Goal: Task Accomplishment & Management: Manage account settings

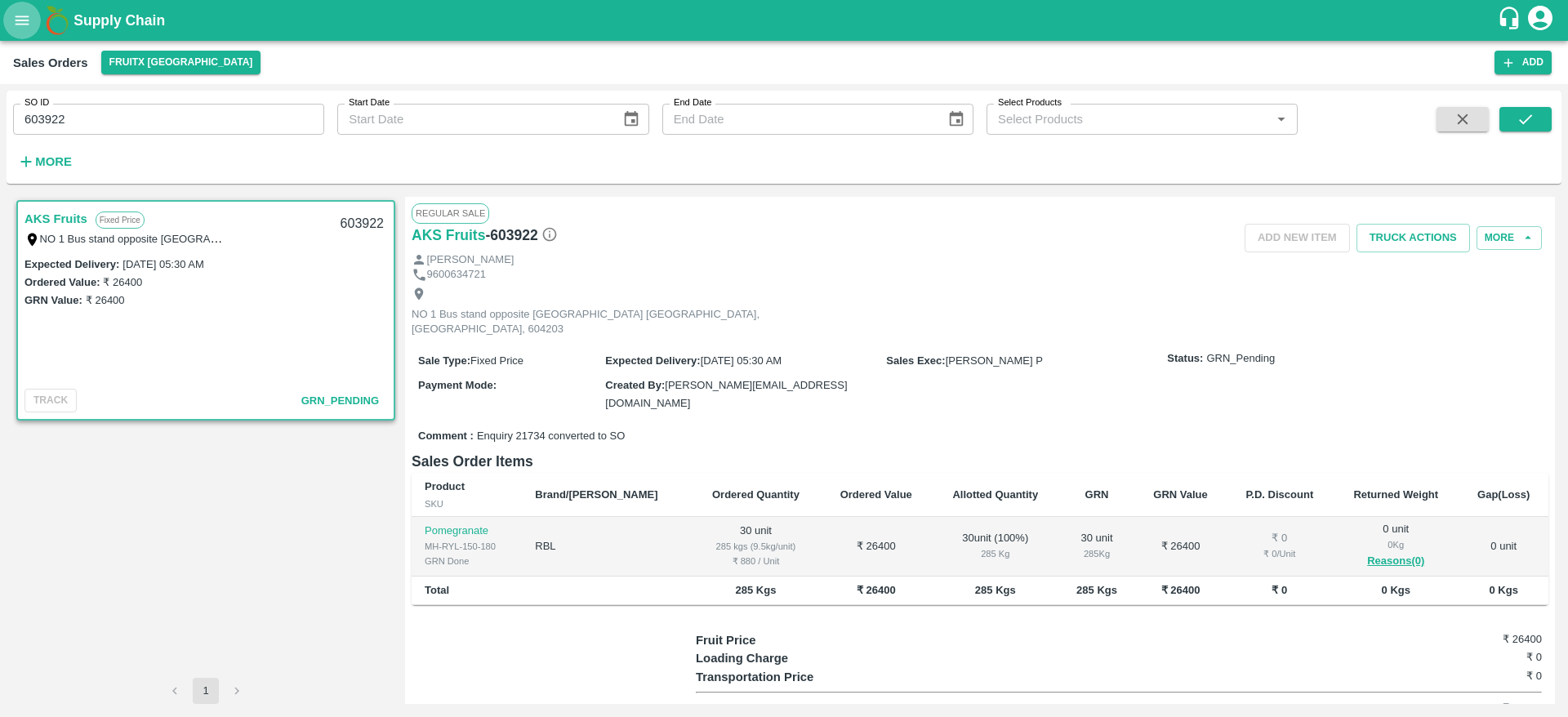
drag, startPoint x: 0, startPoint y: 0, endPoint x: 15, endPoint y: 17, distance: 22.7
click at [15, 17] on icon "open drawer" at bounding box center [22, 20] width 18 height 18
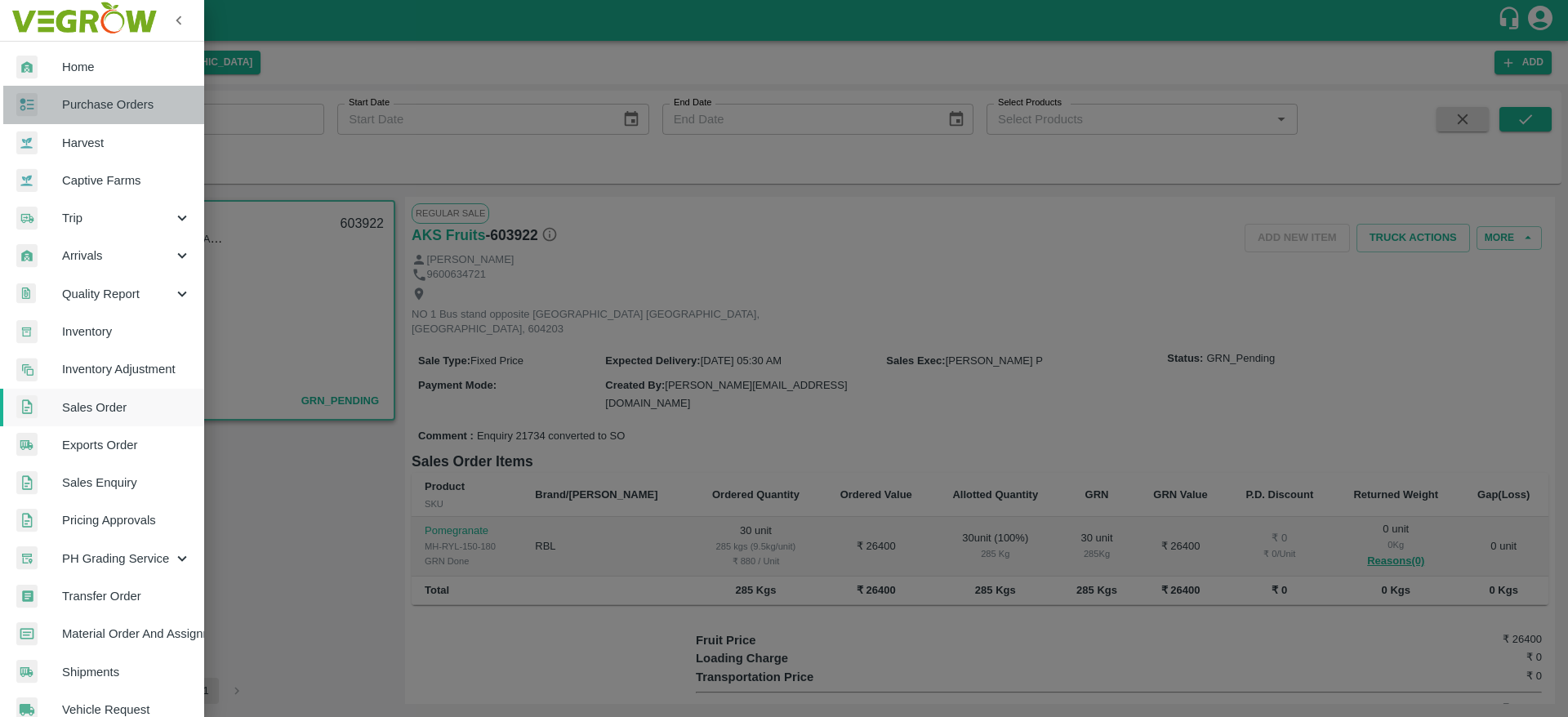
click at [129, 109] on span "Purchase Orders" at bounding box center [126, 104] width 129 height 18
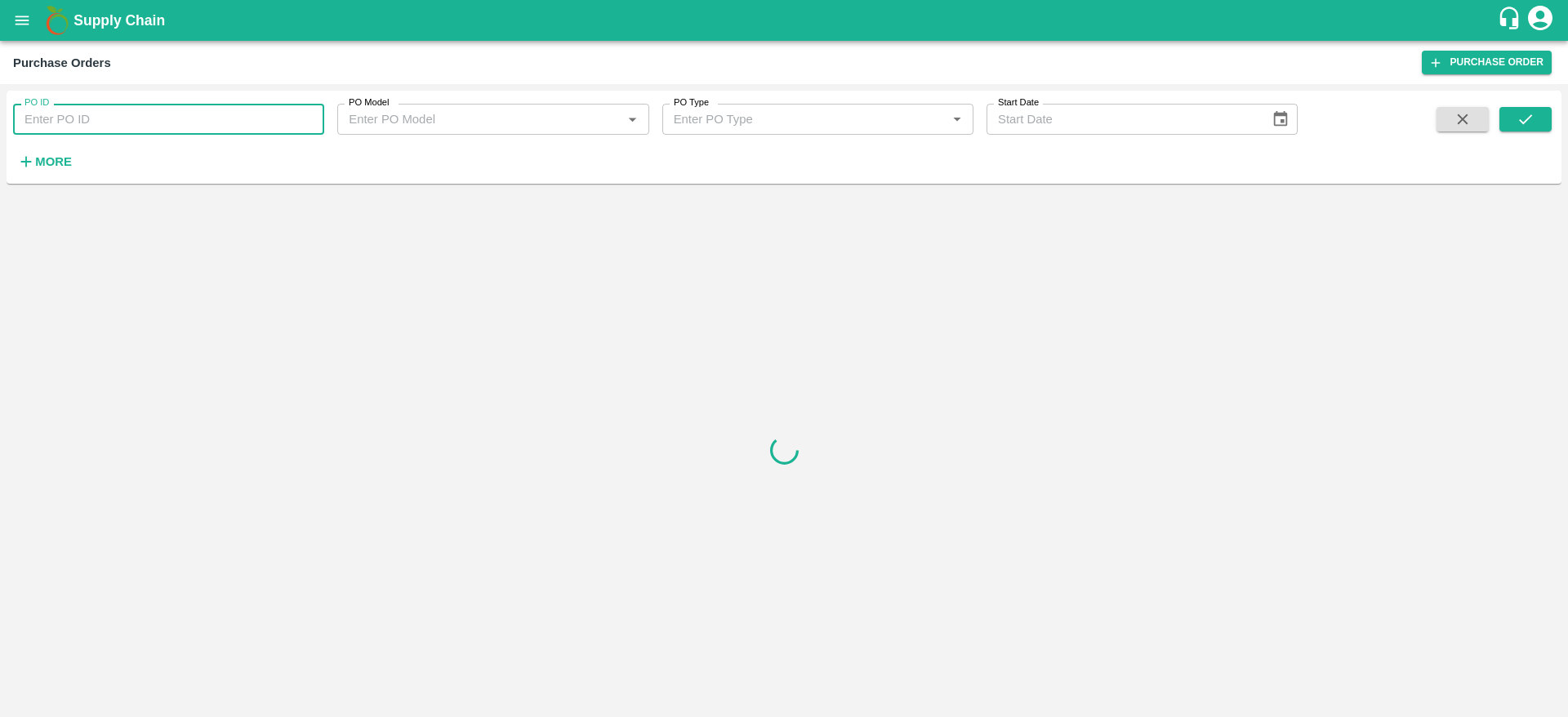
click at [165, 121] on input "PO ID" at bounding box center [168, 119] width 312 height 31
paste input "173441"
click at [1512, 129] on button "submit" at bounding box center [1527, 120] width 53 height 24
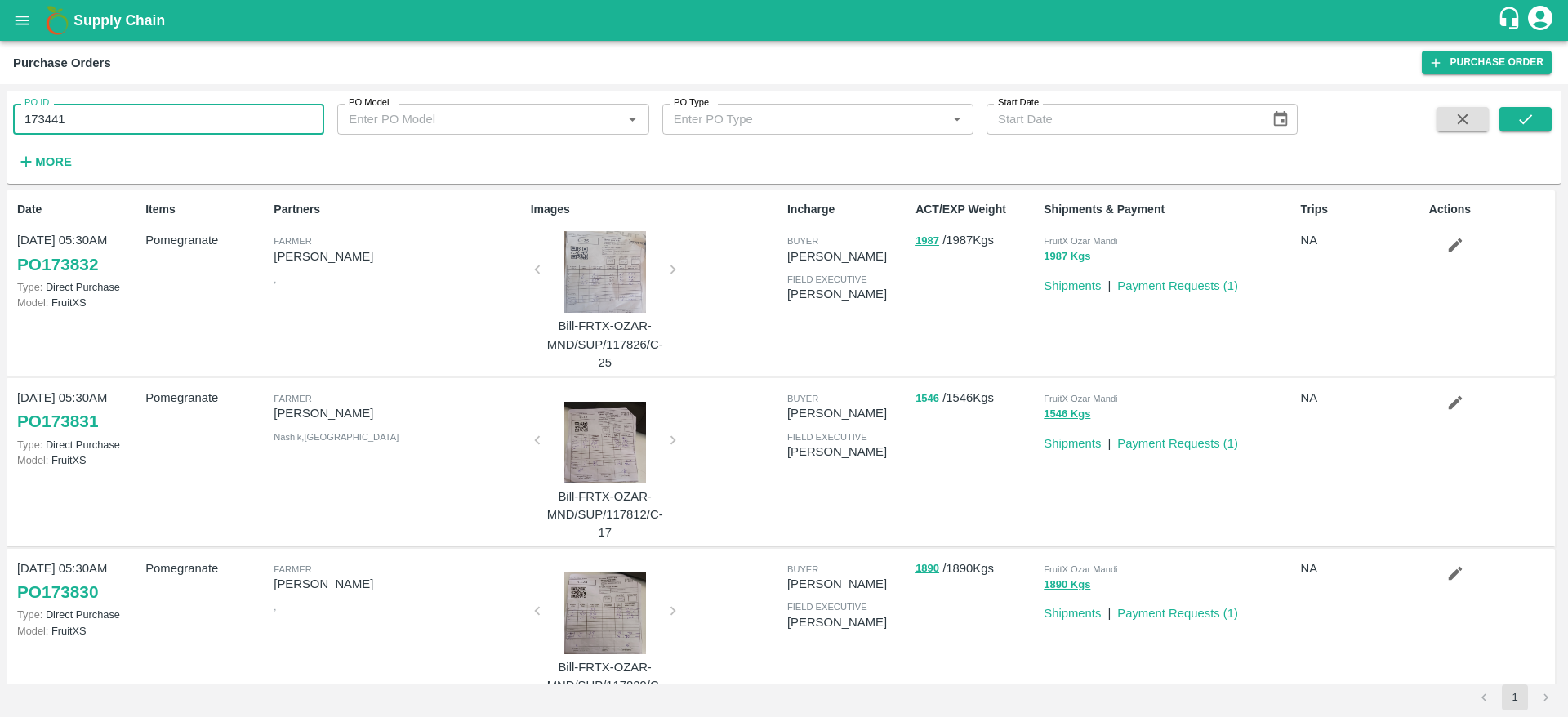
click at [161, 127] on input "173441" at bounding box center [168, 119] width 312 height 31
type input "173441"
click at [1512, 105] on div "PO ID 173441 PO ID PO Model PO Model   * PO Type PO Type   * Start Date Start D…" at bounding box center [784, 136] width 1556 height 80
click at [1512, 108] on button "submit" at bounding box center [1527, 120] width 53 height 24
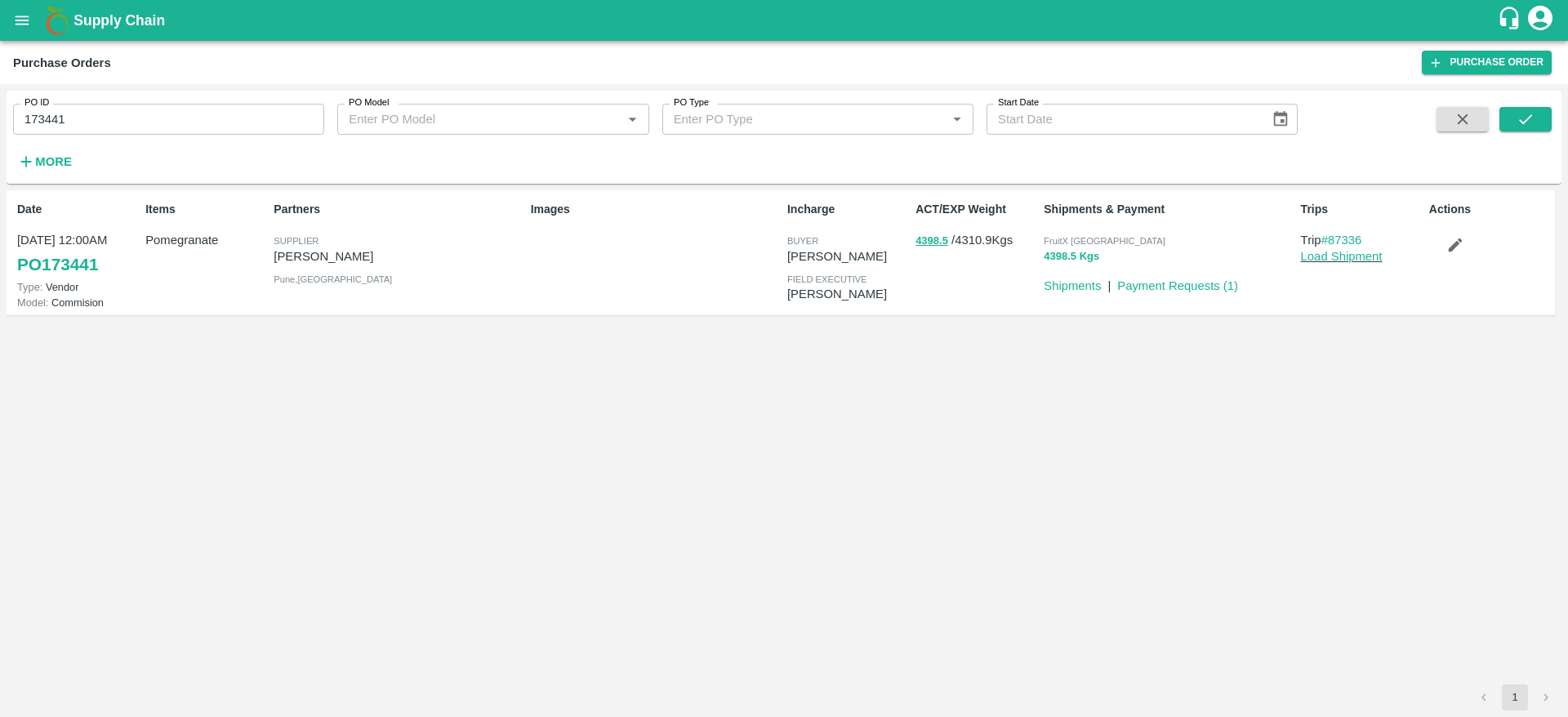
click at [1077, 254] on button "4398.5 Kgs" at bounding box center [1071, 257] width 56 height 19
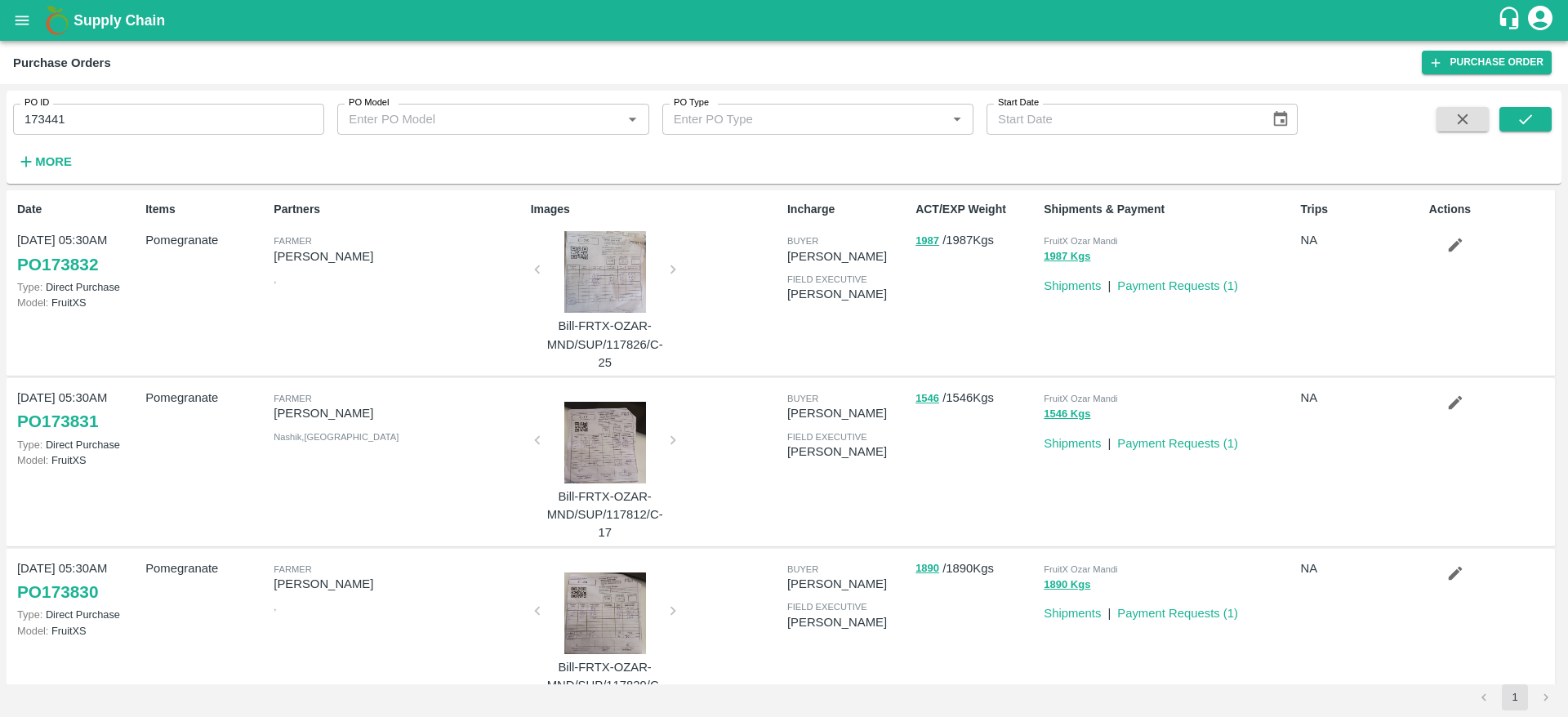
click at [1537, 37] on div "account of current user" at bounding box center [1540, 20] width 29 height 34
click at [1518, 121] on div at bounding box center [784, 358] width 1568 height 717
click at [1519, 121] on icon "submit" at bounding box center [1526, 119] width 18 height 18
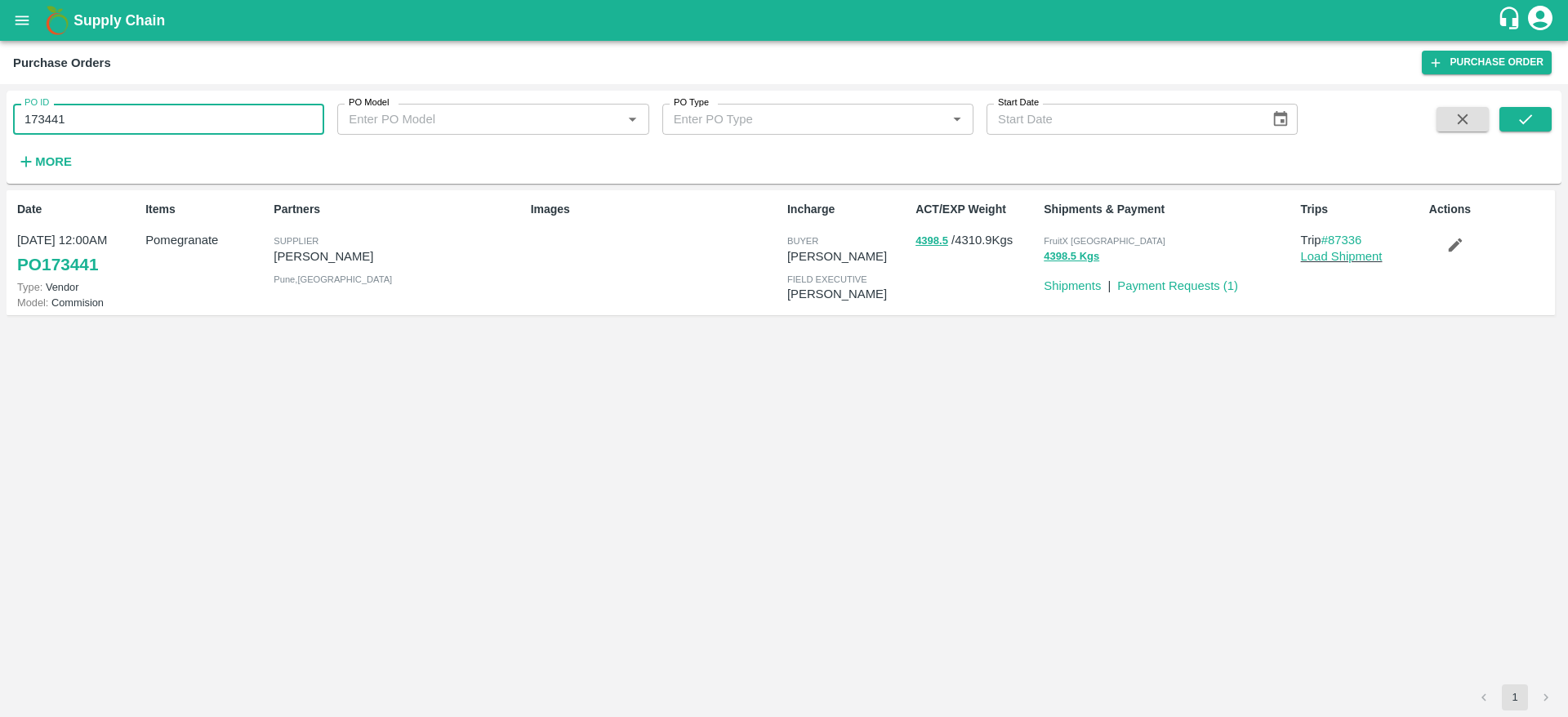
click at [214, 133] on input "173441" at bounding box center [168, 119] width 312 height 31
click at [467, 453] on div "Date 02 Sep, 12:00AM PO 173441 Type: Vendor Model: Commision Items Pomegranate …" at bounding box center [784, 437] width 1556 height 494
click at [5, 35] on div "Supply Chain" at bounding box center [784, 20] width 1568 height 40
click at [16, 21] on icon "open drawer" at bounding box center [22, 20] width 14 height 9
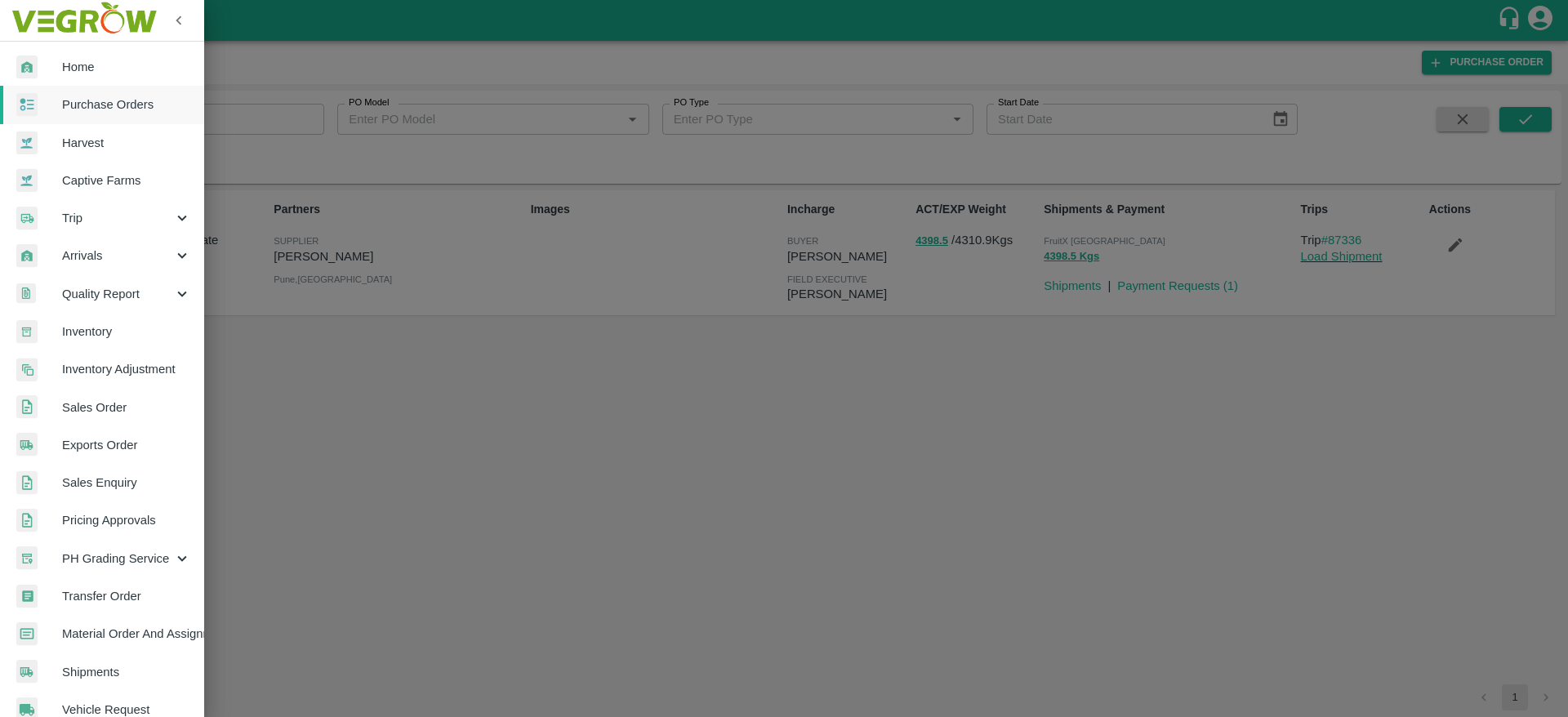
scroll to position [251, 0]
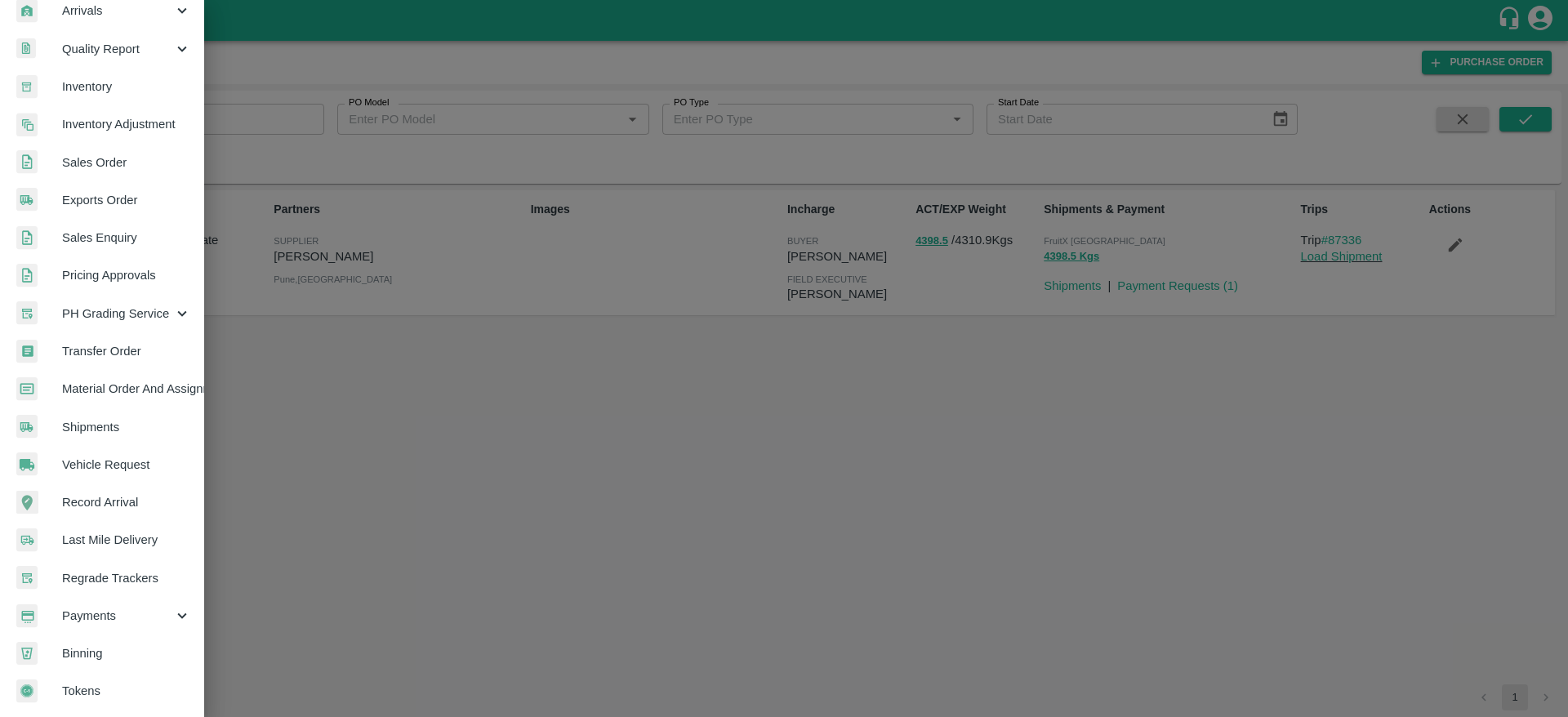
click at [149, 607] on span "Payments" at bounding box center [118, 615] width 111 height 18
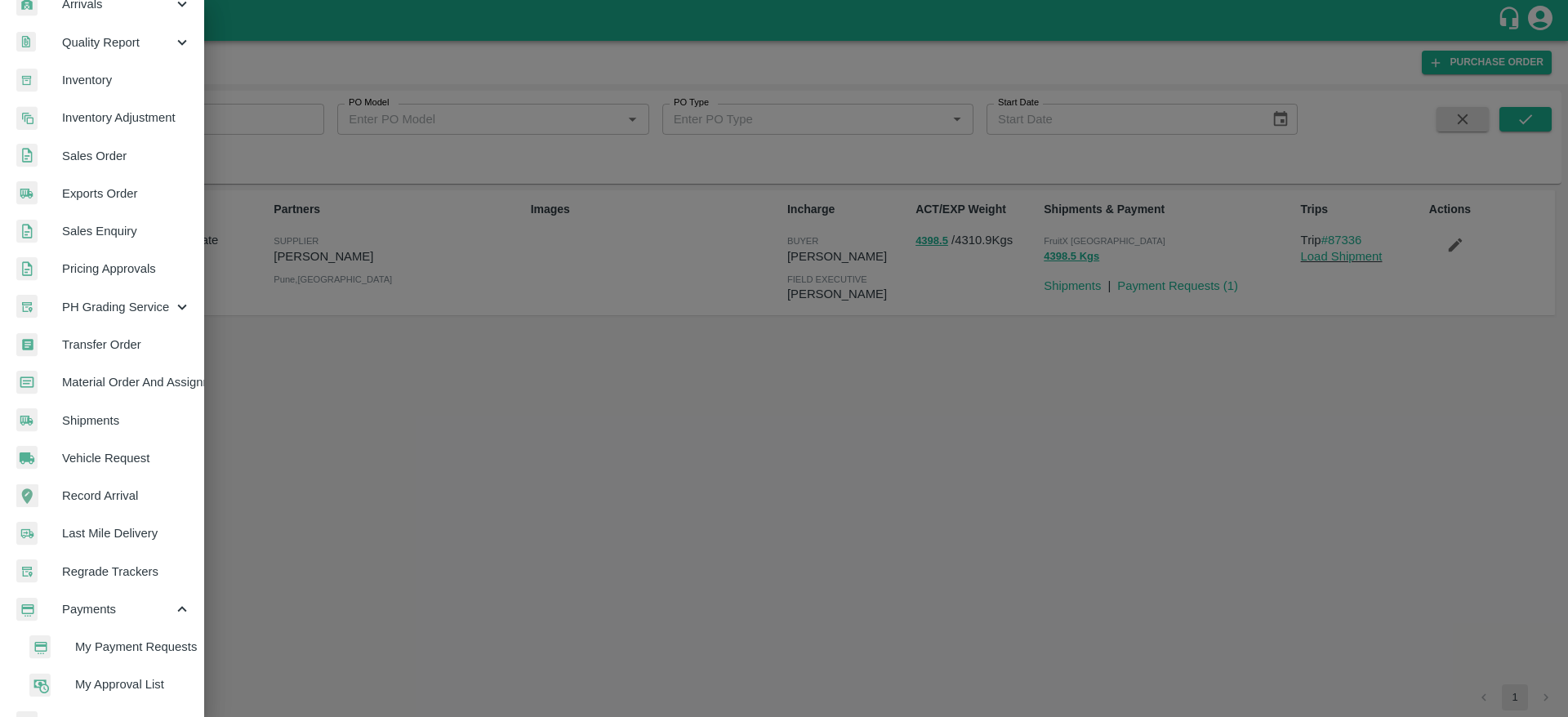
scroll to position [327, 0]
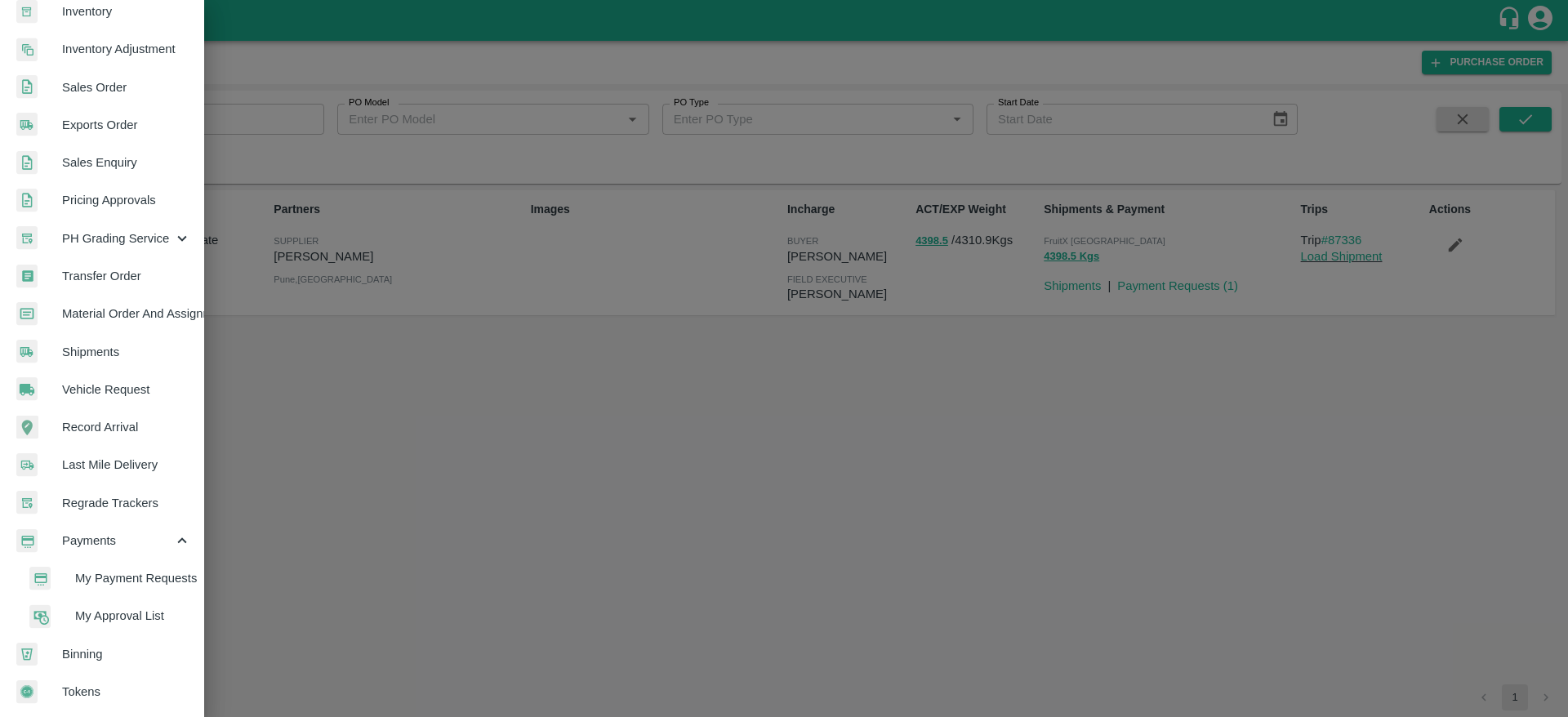
click at [164, 576] on span "My Payment Requests" at bounding box center [133, 578] width 116 height 18
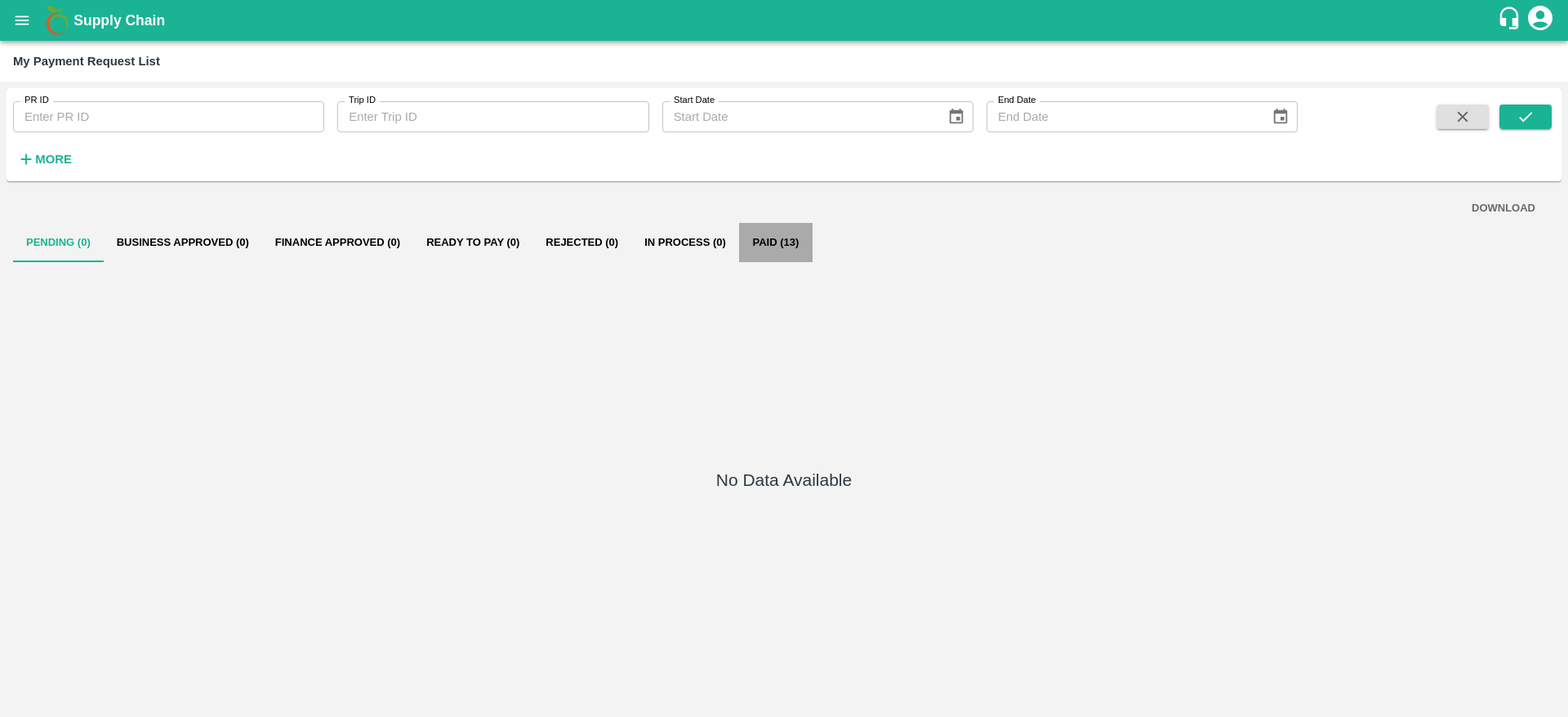
click at [744, 238] on button "Paid (13)" at bounding box center [776, 243] width 73 height 40
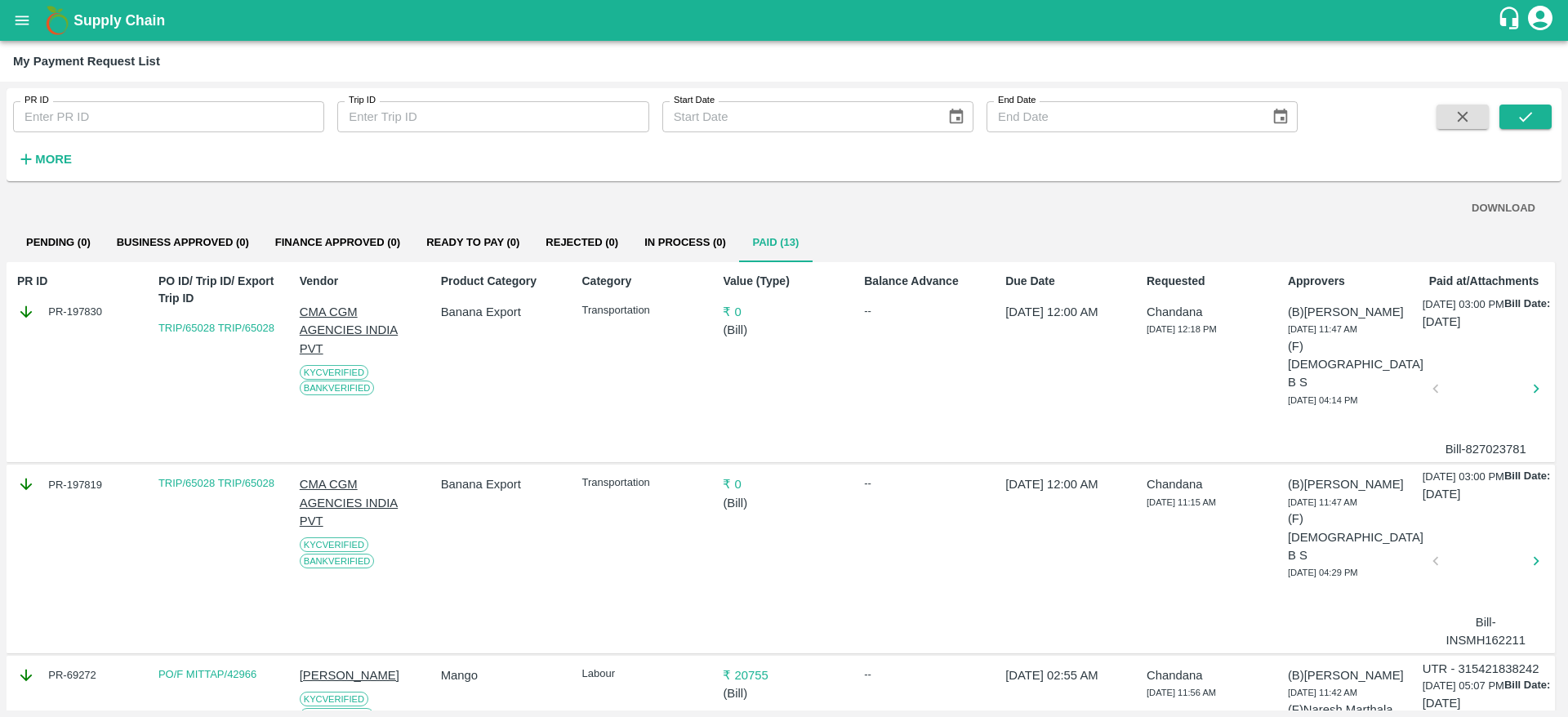
scroll to position [0, 1]
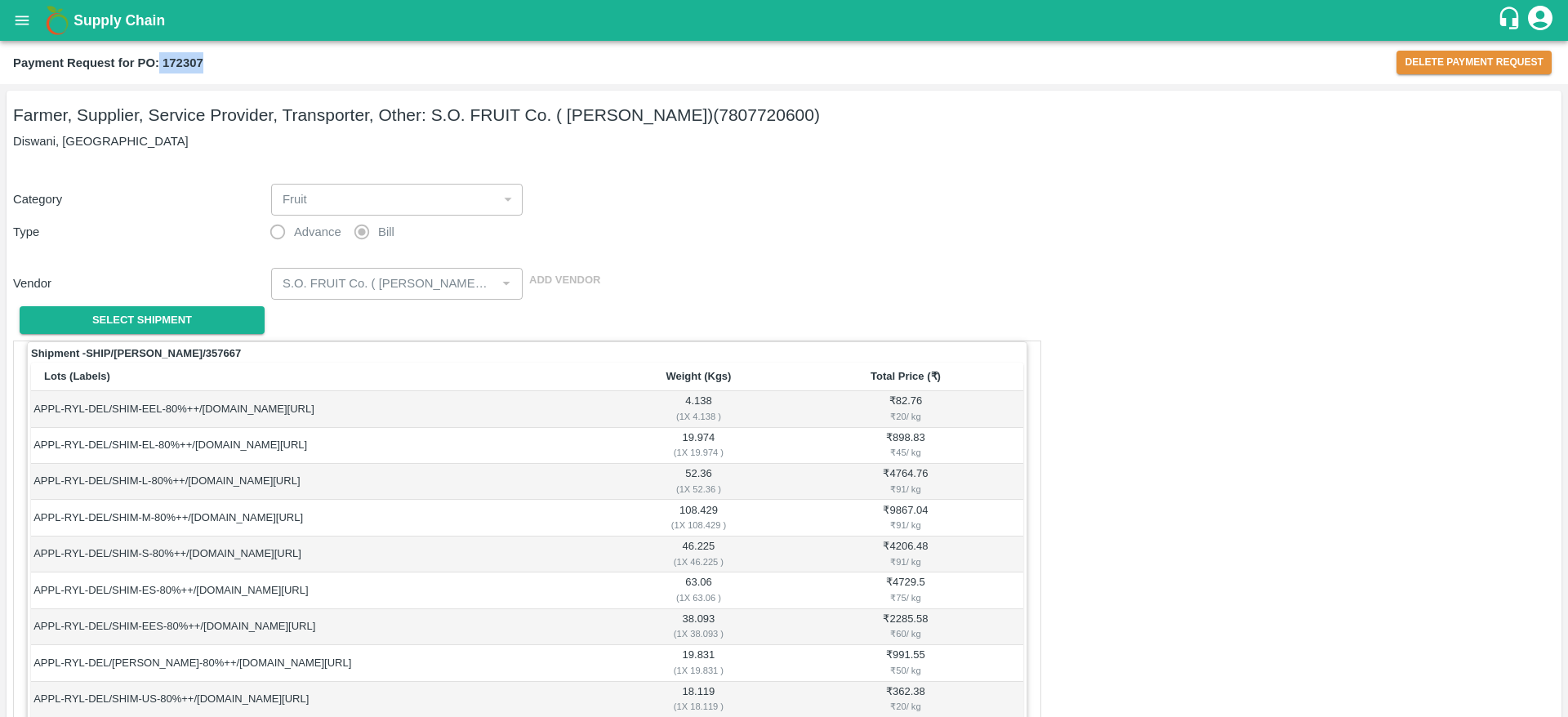
drag, startPoint x: 161, startPoint y: 63, endPoint x: 220, endPoint y: 61, distance: 59.0
click at [220, 61] on div "Payment Request for PO: 172307" at bounding box center [705, 63] width 1384 height 22
copy b "172307"
click at [29, 20] on icon "open drawer" at bounding box center [22, 20] width 18 height 18
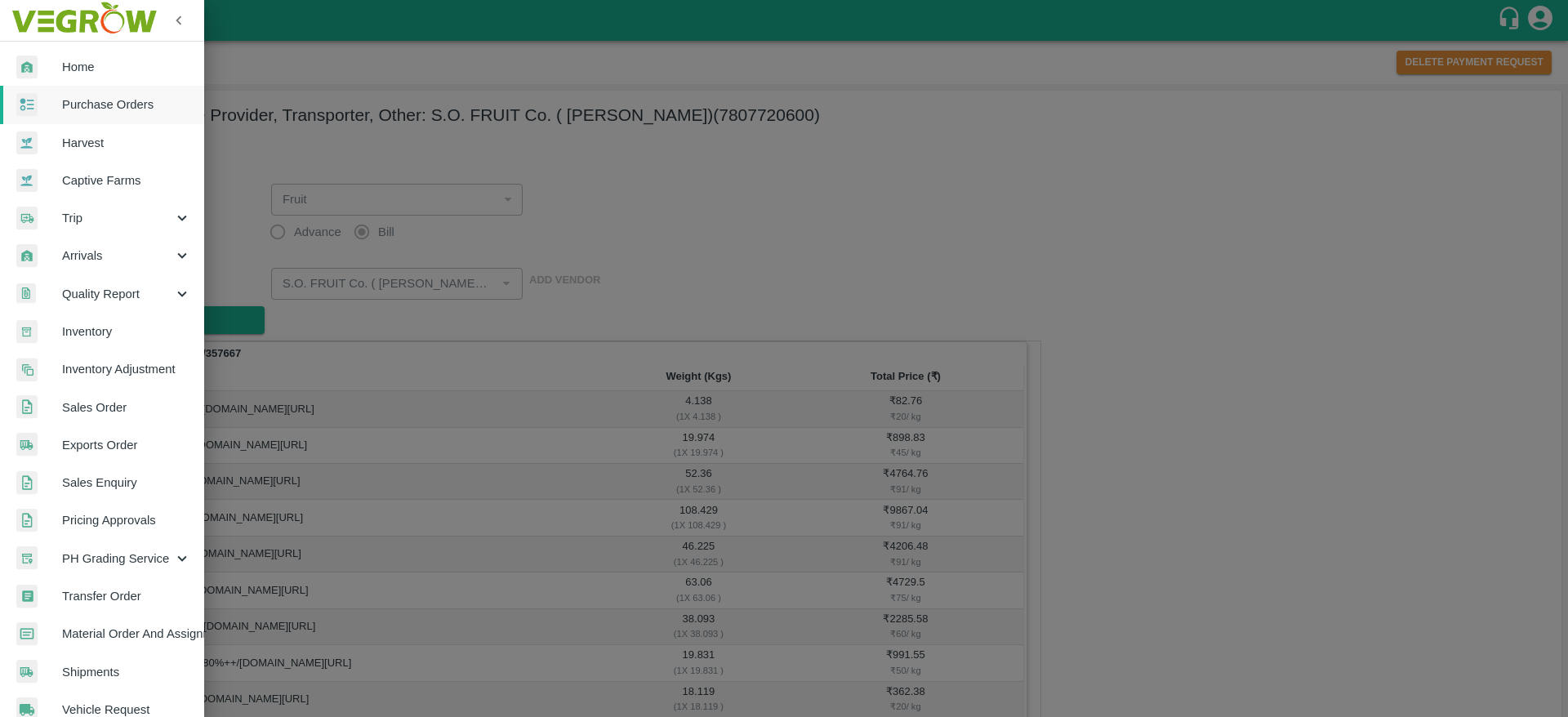
click at [116, 105] on span "Purchase Orders" at bounding box center [126, 104] width 129 height 18
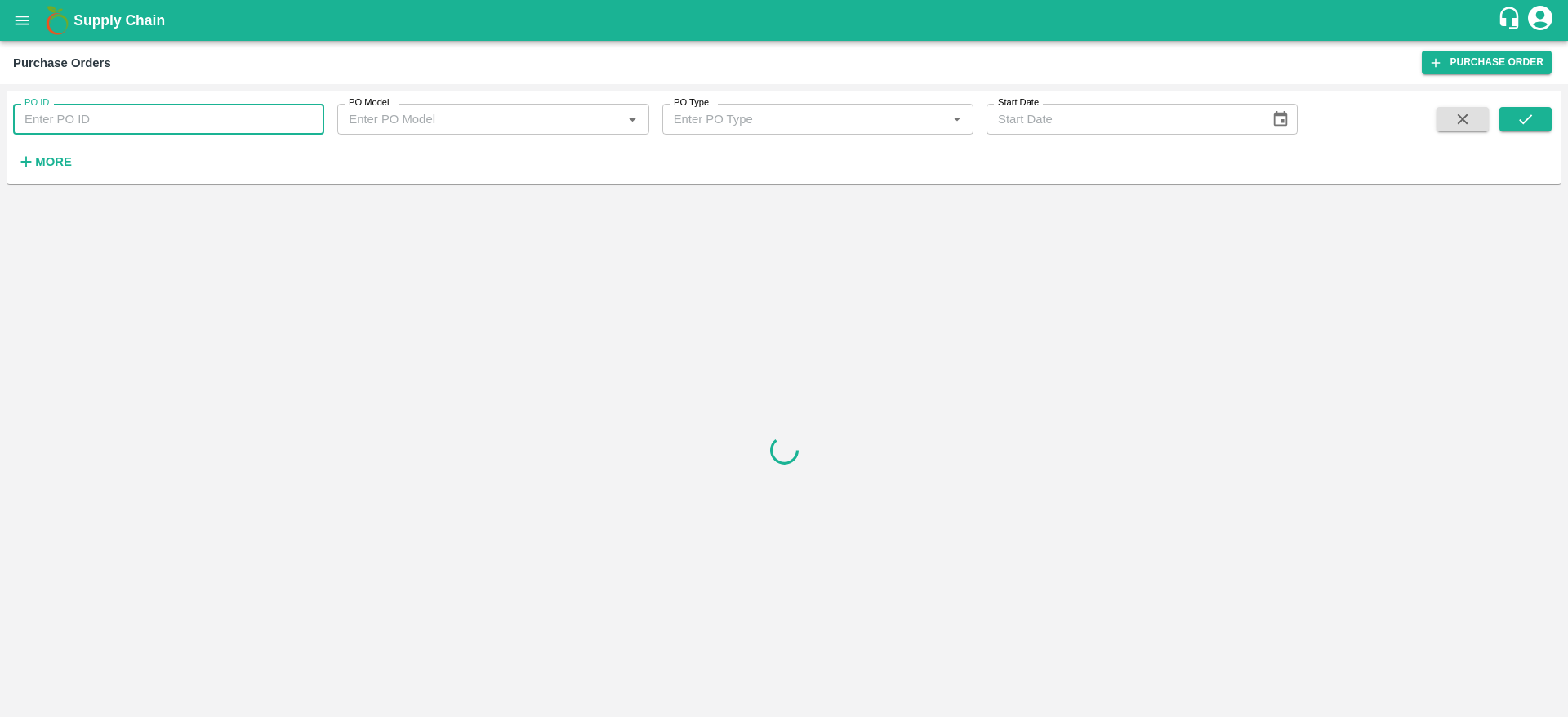
click at [151, 110] on input "PO ID" at bounding box center [168, 119] width 312 height 31
paste input "172307"
type input "172307"
click at [1520, 121] on icon "submit" at bounding box center [1526, 119] width 18 height 18
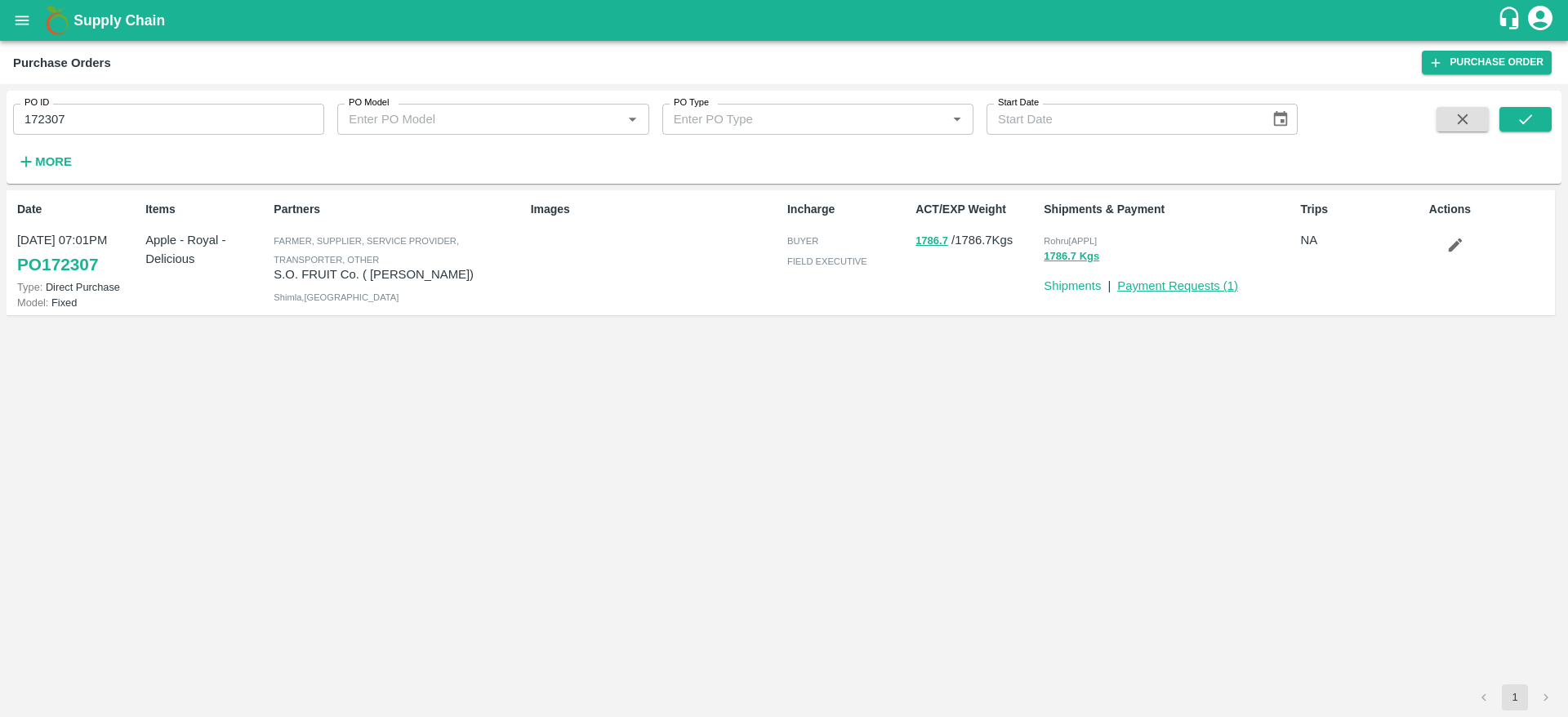
click at [1217, 287] on link "Payment Requests ( 1 )" at bounding box center [1177, 286] width 120 height 13
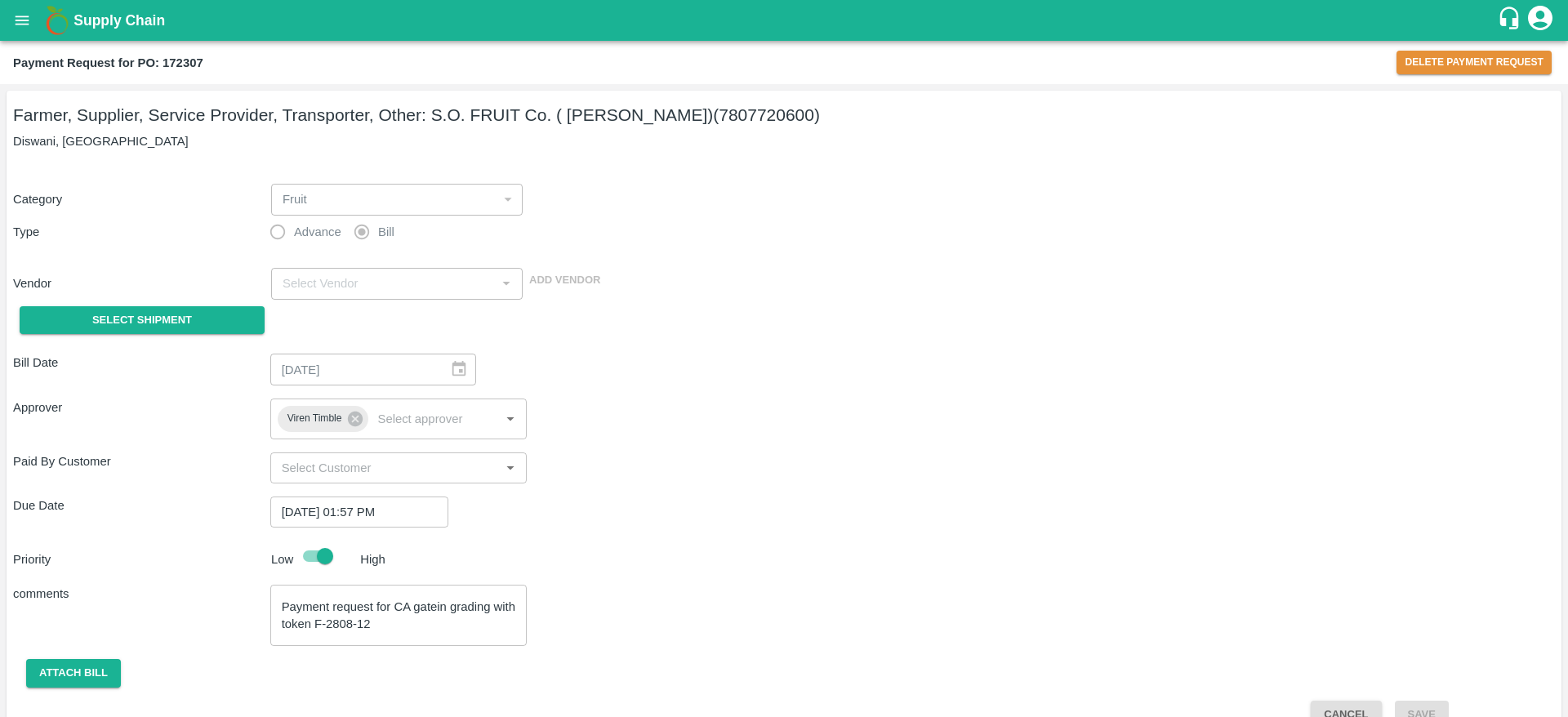
type input "S.O. FRUIT Co. ( [PERSON_NAME]) - 7807720600(Farmer, Supplier, Service Provider…"
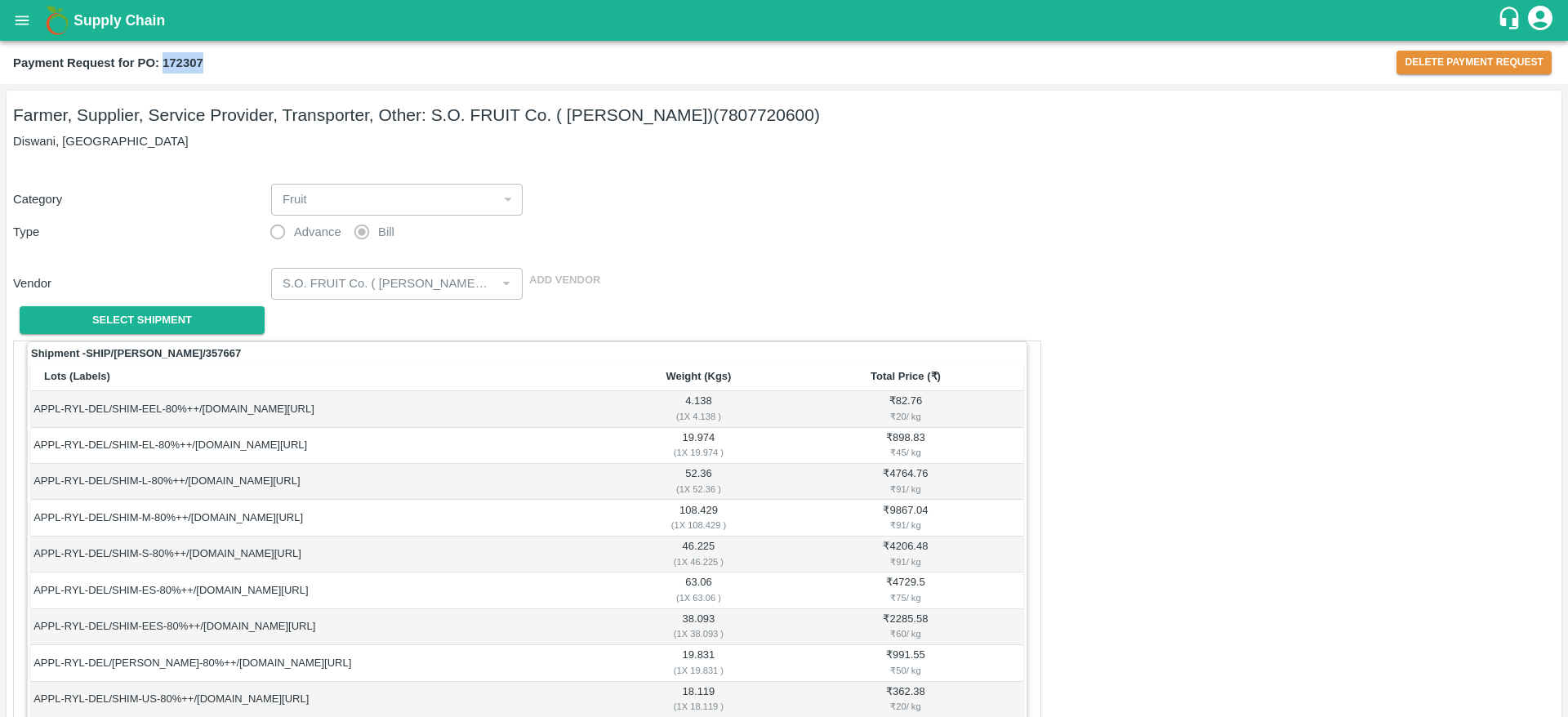
drag, startPoint x: 163, startPoint y: 64, endPoint x: 219, endPoint y: 63, distance: 56.0
click at [219, 63] on div "Payment Request for PO: 172307" at bounding box center [705, 63] width 1384 height 22
click at [13, 21] on icon "open drawer" at bounding box center [22, 20] width 18 height 18
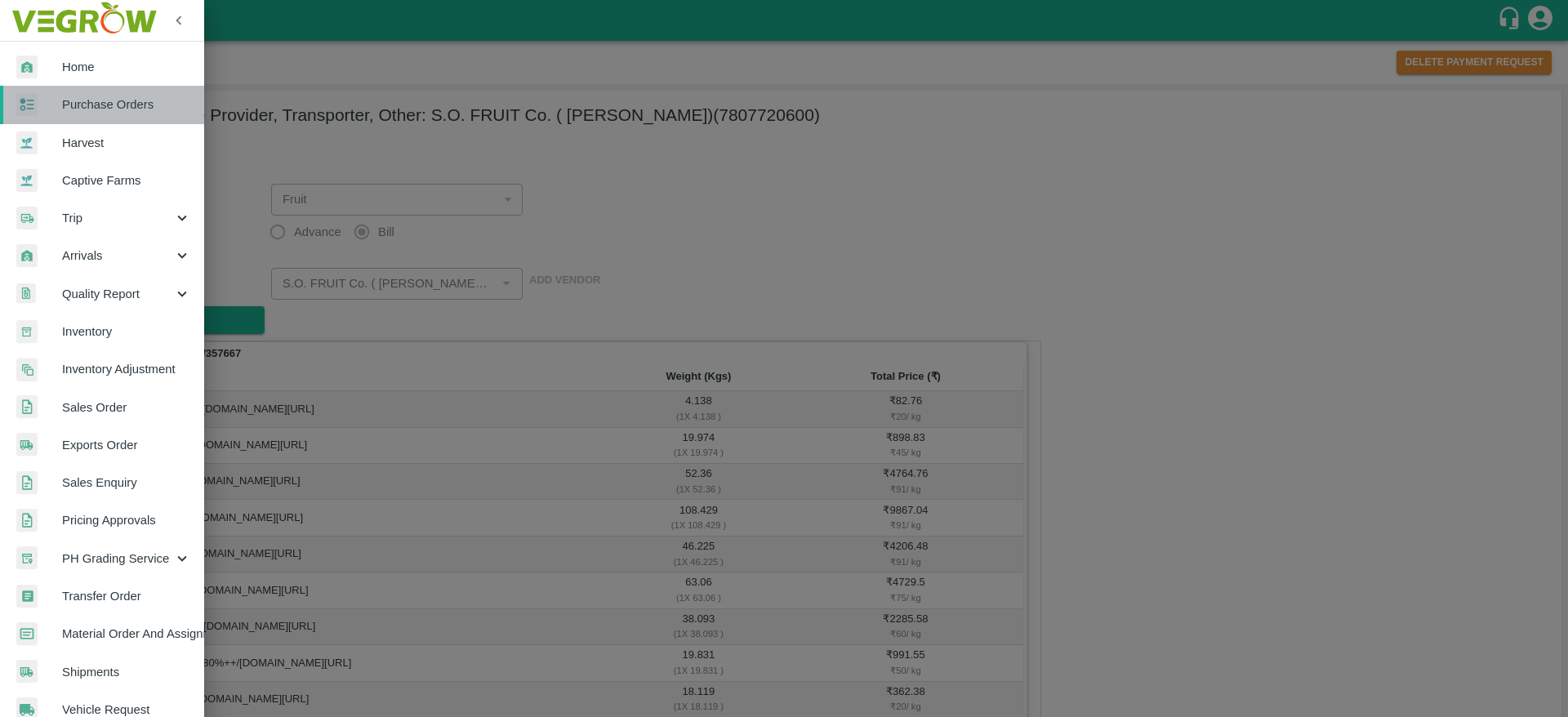
click at [115, 109] on span "Purchase Orders" at bounding box center [126, 104] width 129 height 18
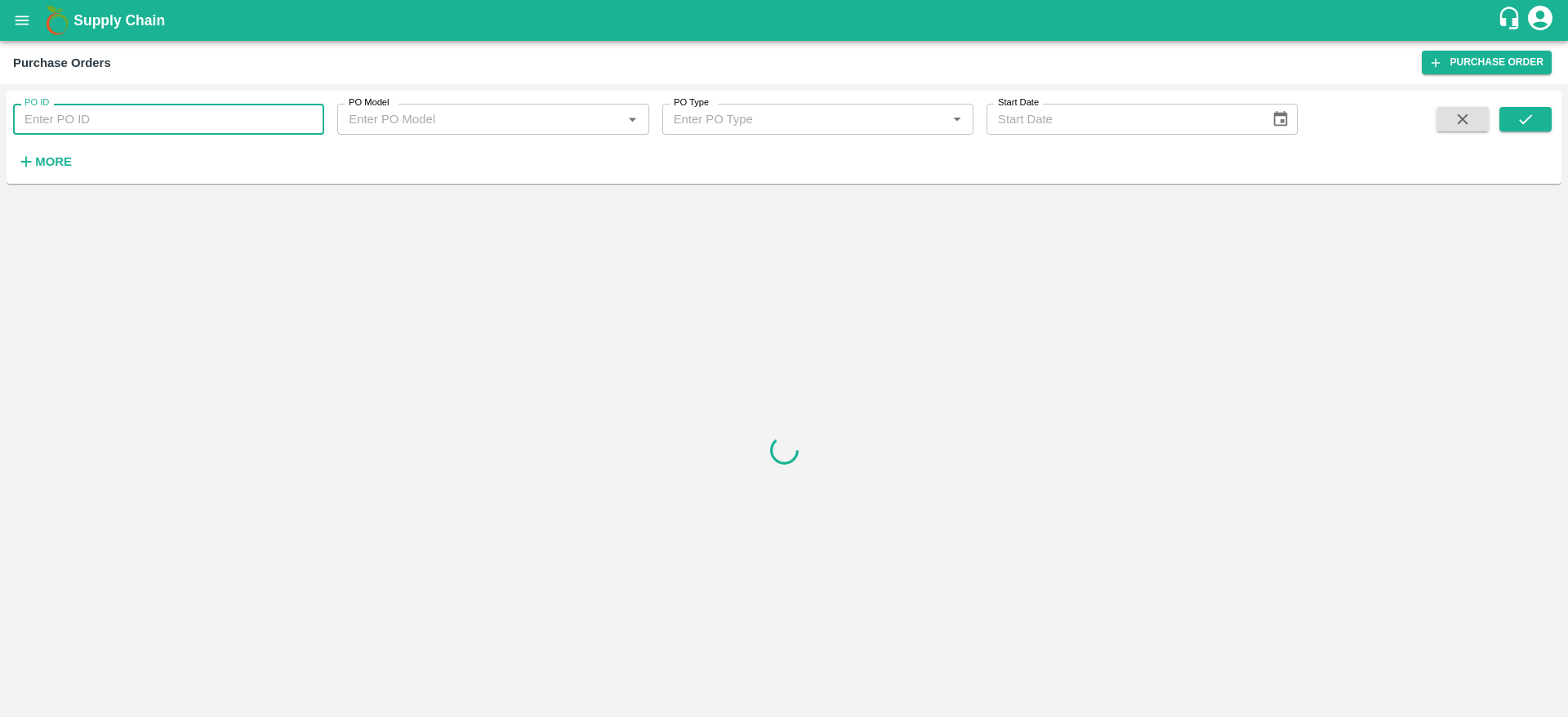
click at [190, 126] on input "PO ID" at bounding box center [168, 119] width 312 height 31
paste input "172307"
click at [1542, 120] on button "submit" at bounding box center [1527, 120] width 53 height 24
click at [158, 127] on input "172307" at bounding box center [168, 119] width 312 height 31
type input "172307"
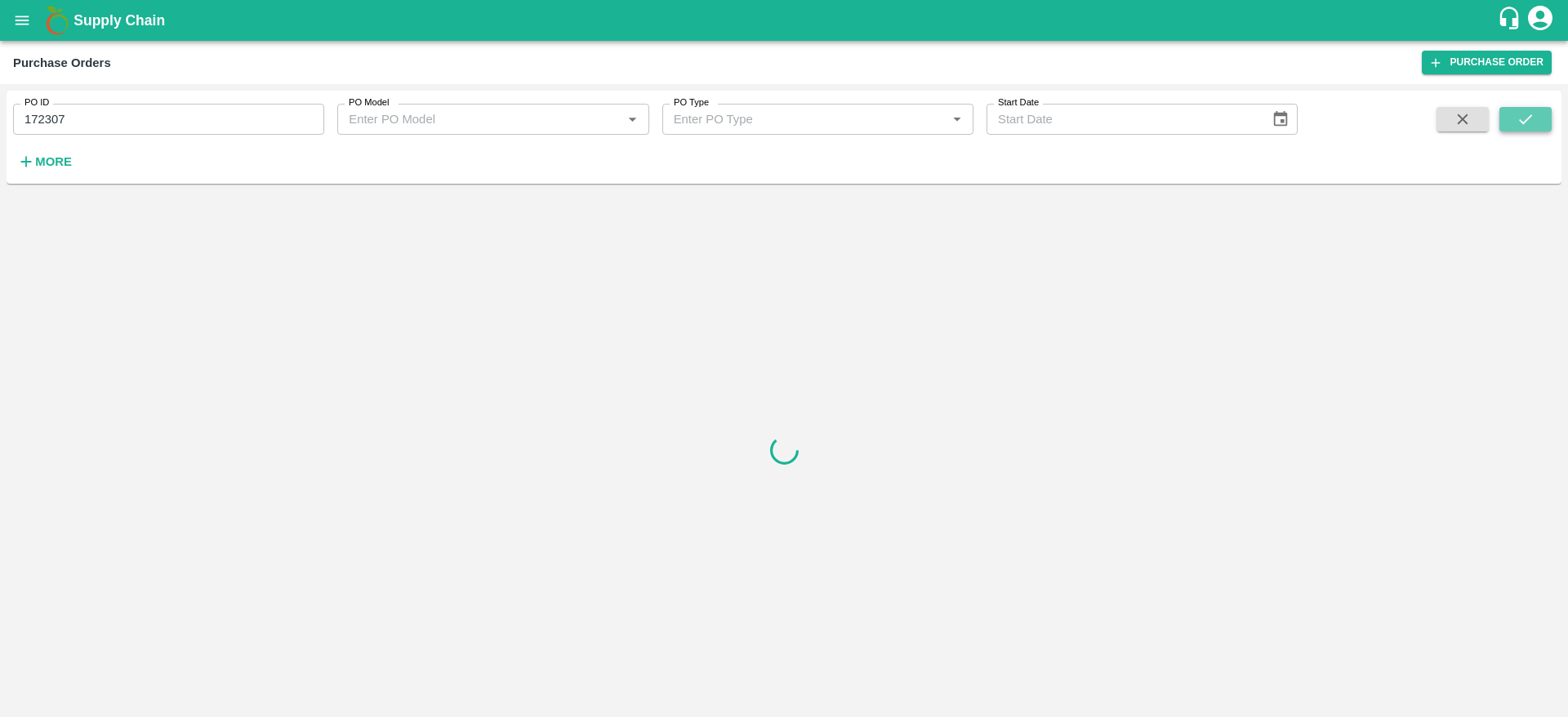
click at [1521, 119] on icon "submit" at bounding box center [1526, 119] width 18 height 18
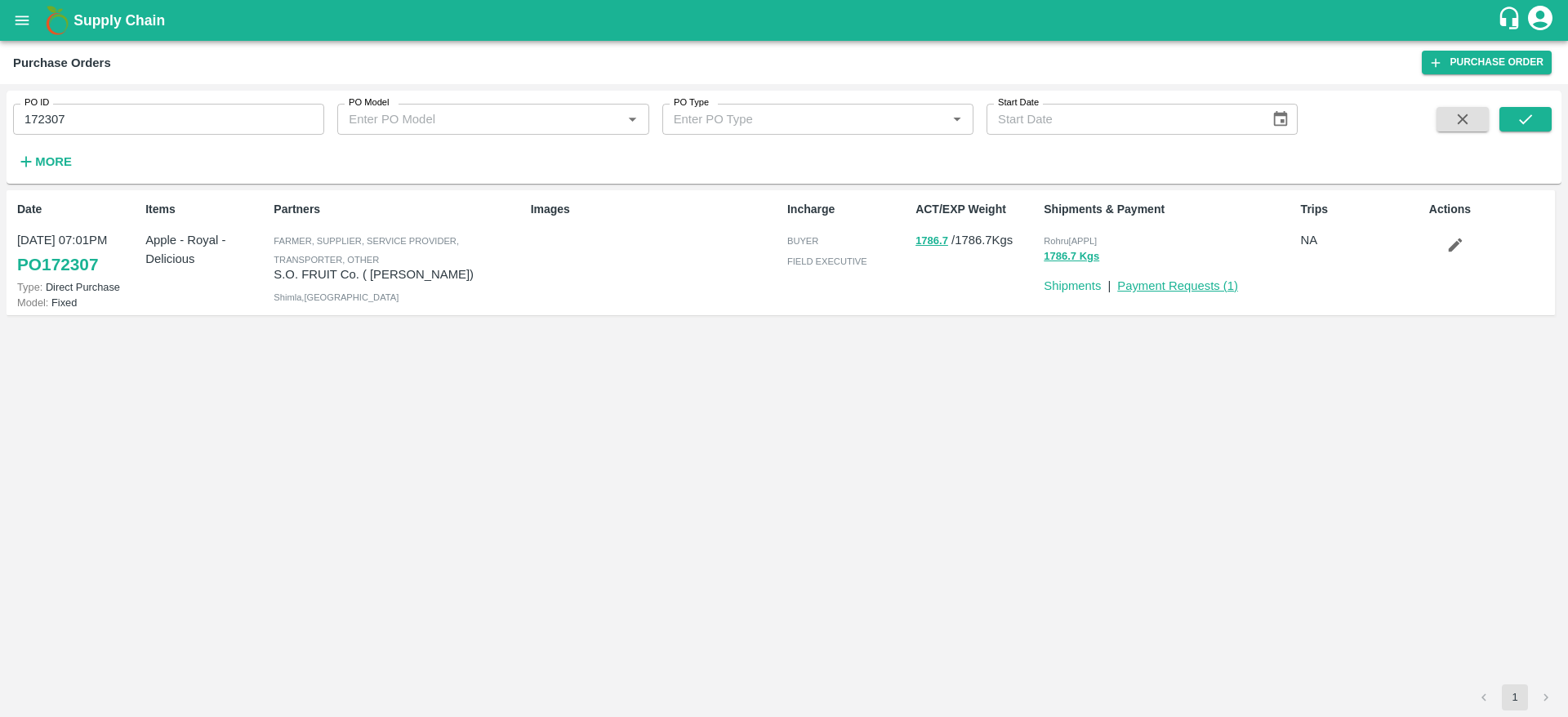
click at [1166, 288] on link "Payment Requests ( 1 )" at bounding box center [1177, 286] width 120 height 13
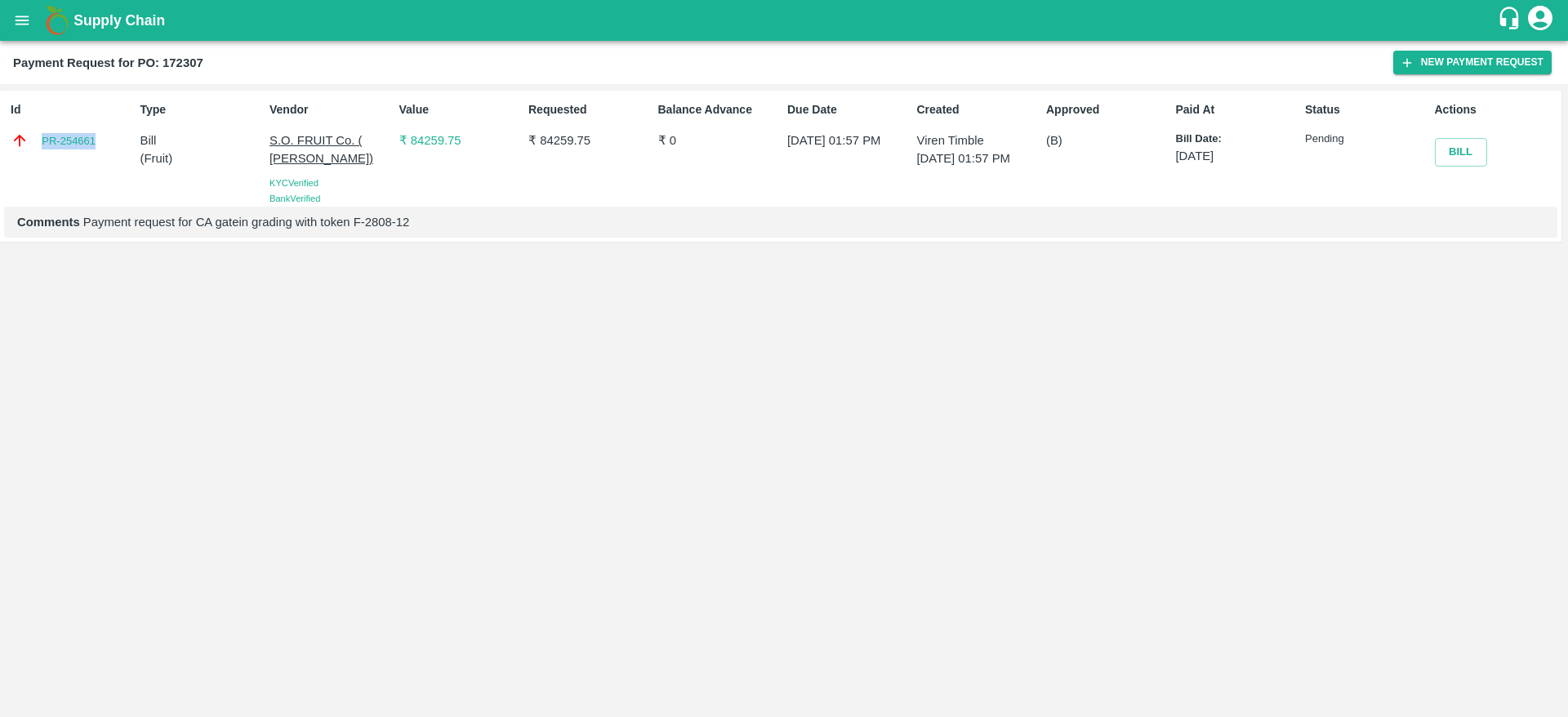
drag, startPoint x: 115, startPoint y: 145, endPoint x: 34, endPoint y: 140, distance: 81.2
click at [34, 140] on div "PR-254661" at bounding box center [72, 140] width 122 height 18
copy link "PR-254661"
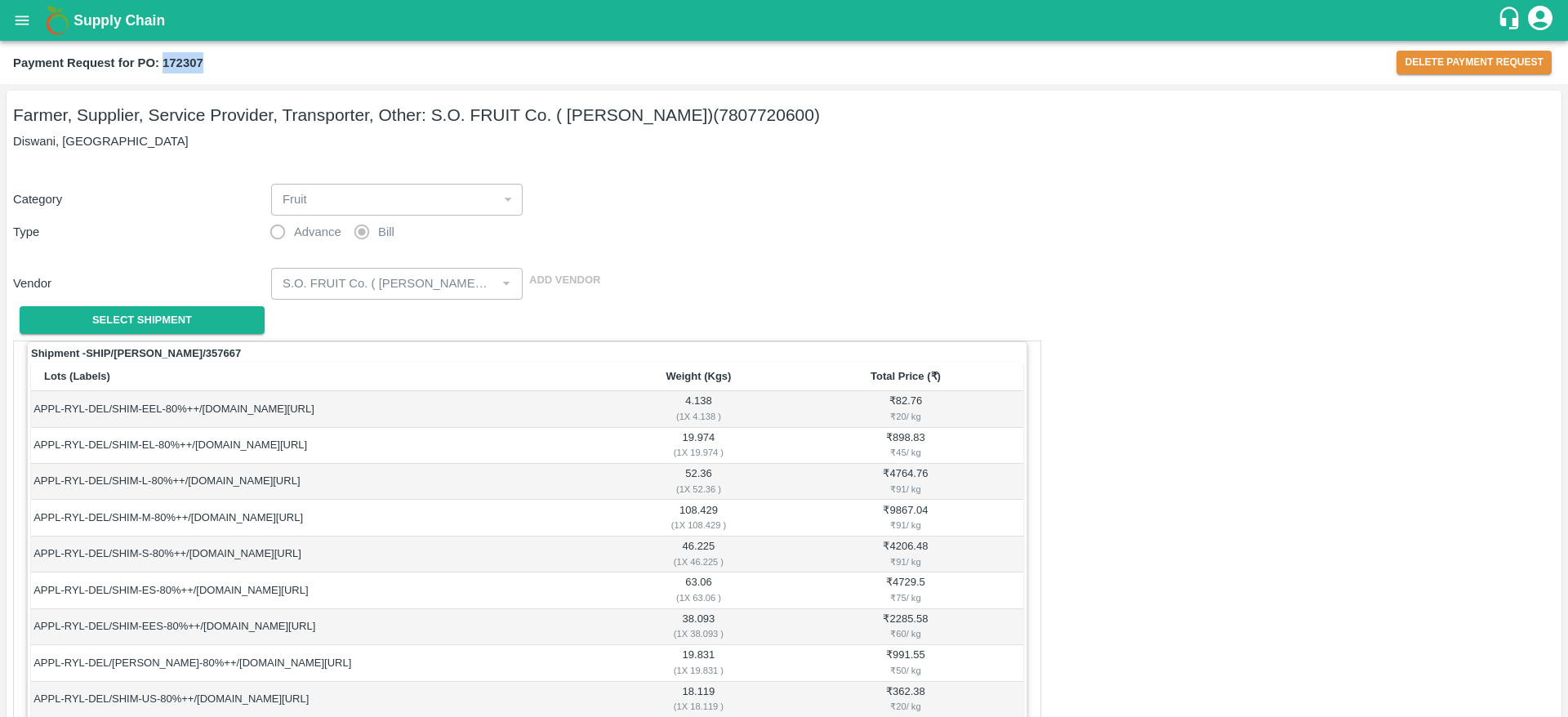
drag, startPoint x: 163, startPoint y: 60, endPoint x: 216, endPoint y: 61, distance: 53.0
click at [216, 61] on div "Payment Request for PO: 172307" at bounding box center [705, 63] width 1384 height 22
click at [34, 26] on button "open drawer" at bounding box center [22, 21] width 38 height 38
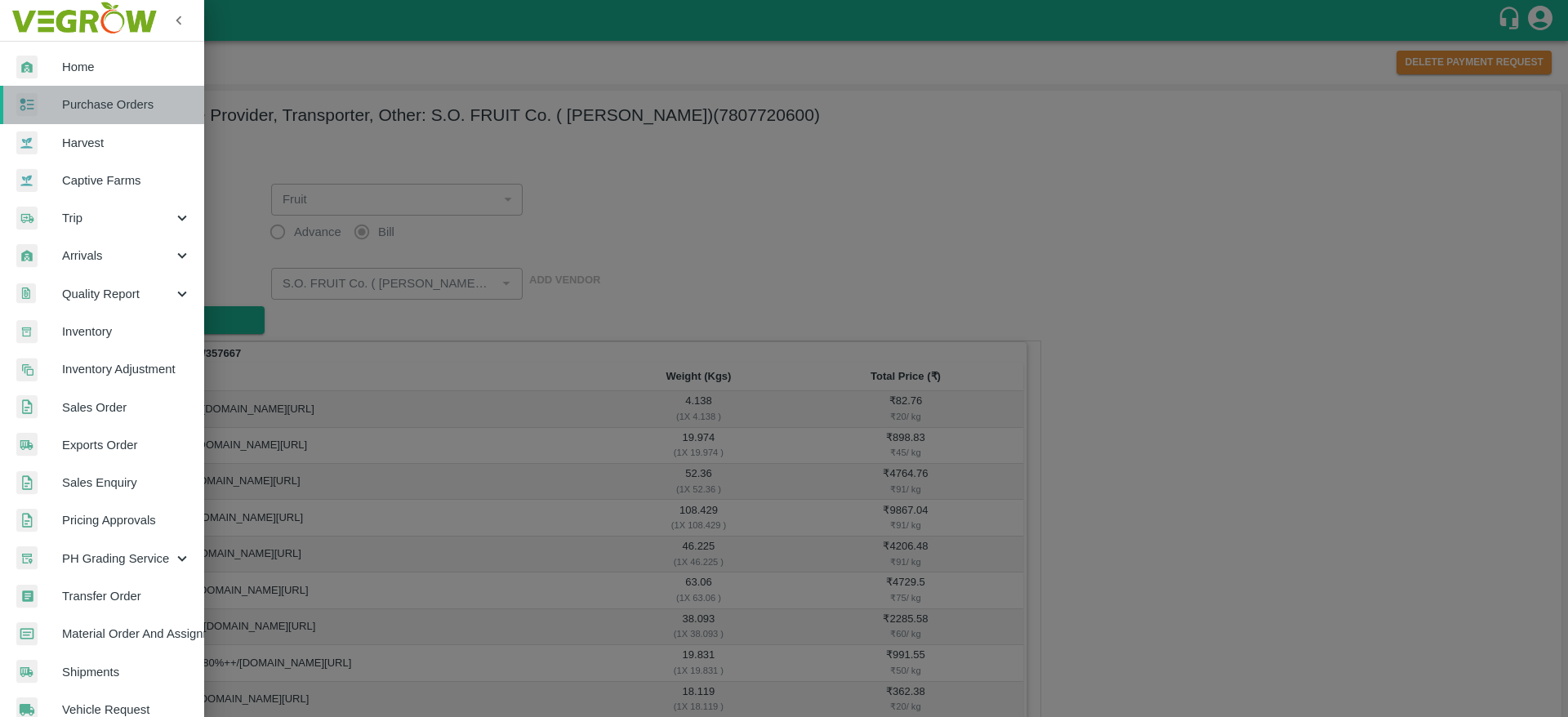
click at [122, 96] on span "Purchase Orders" at bounding box center [126, 104] width 129 height 18
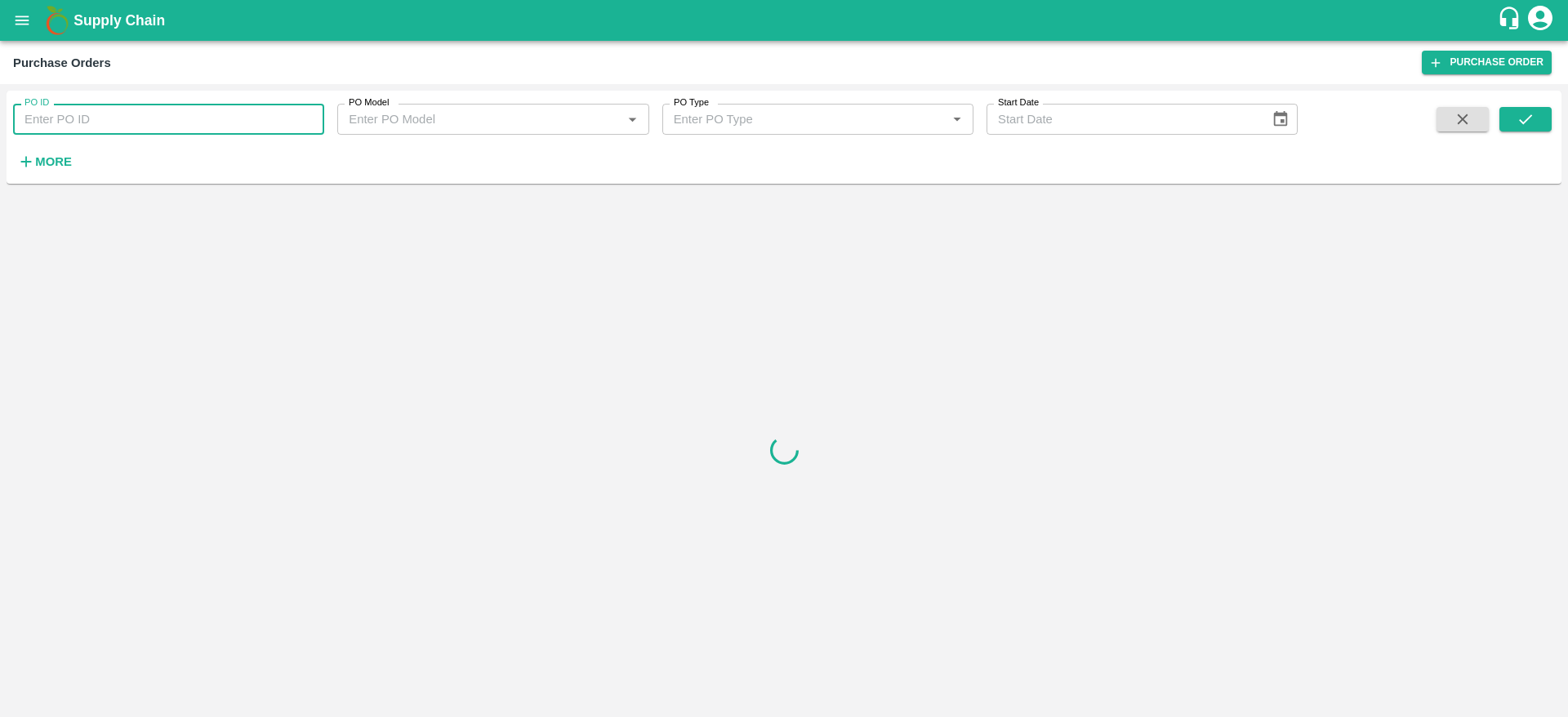
click at [190, 118] on input "PO ID" at bounding box center [168, 119] width 312 height 31
paste input "172307"
click at [1530, 120] on icon "submit" at bounding box center [1526, 119] width 18 height 18
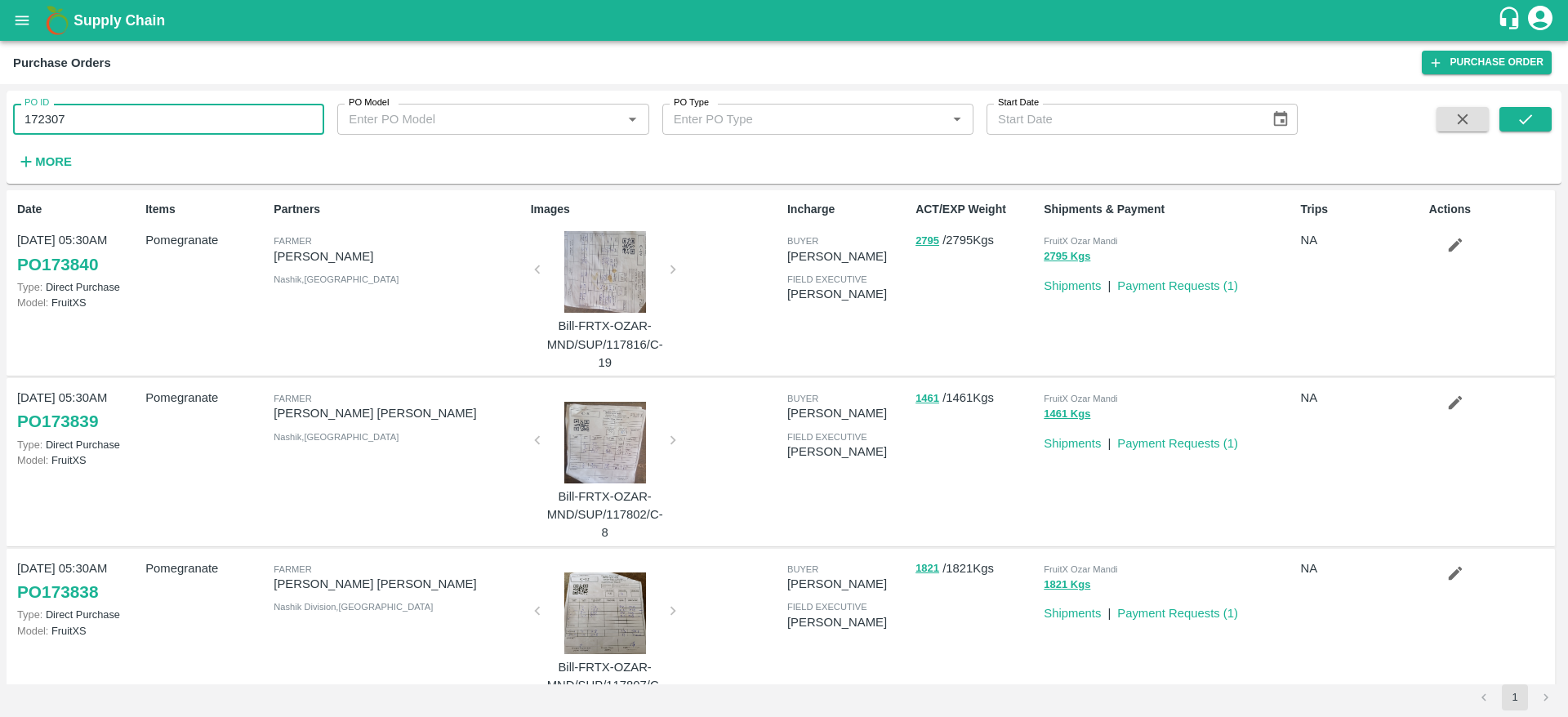
click at [184, 123] on input "172307" at bounding box center [168, 119] width 312 height 31
type input "172307"
click at [1538, 122] on button "submit" at bounding box center [1527, 120] width 53 height 24
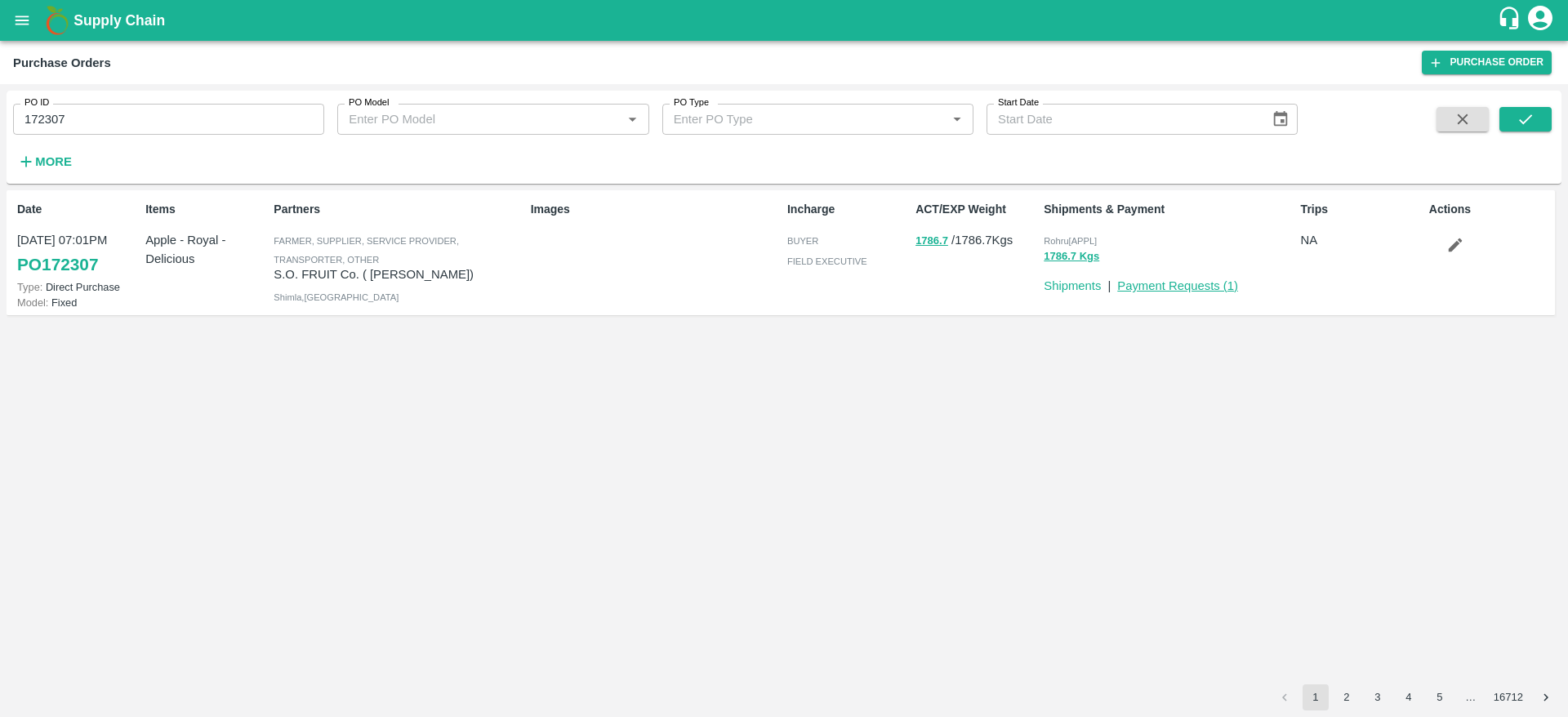
click at [1166, 279] on link "Payment Requests ( 1 )" at bounding box center [1177, 286] width 120 height 13
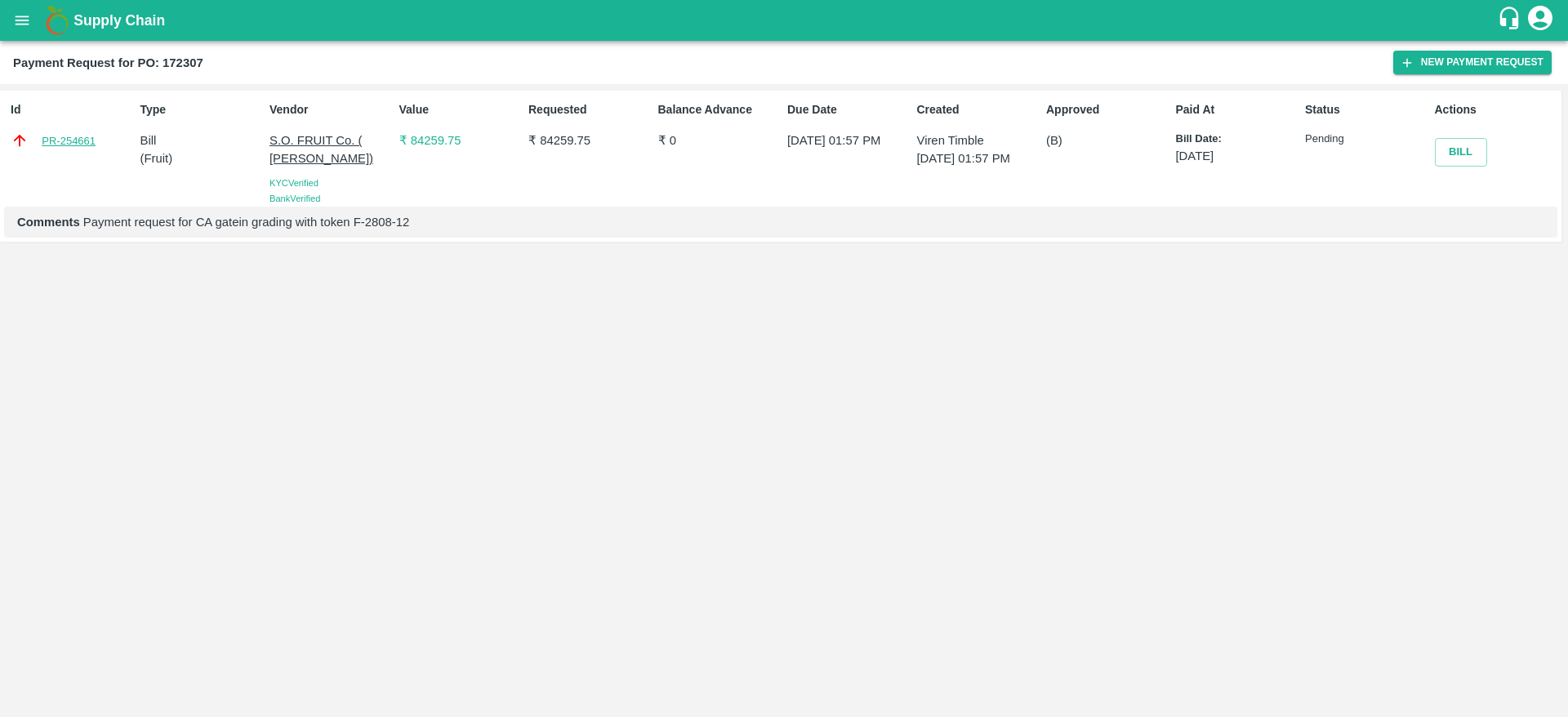
click at [68, 147] on link "PR-254661" at bounding box center [68, 140] width 54 height 16
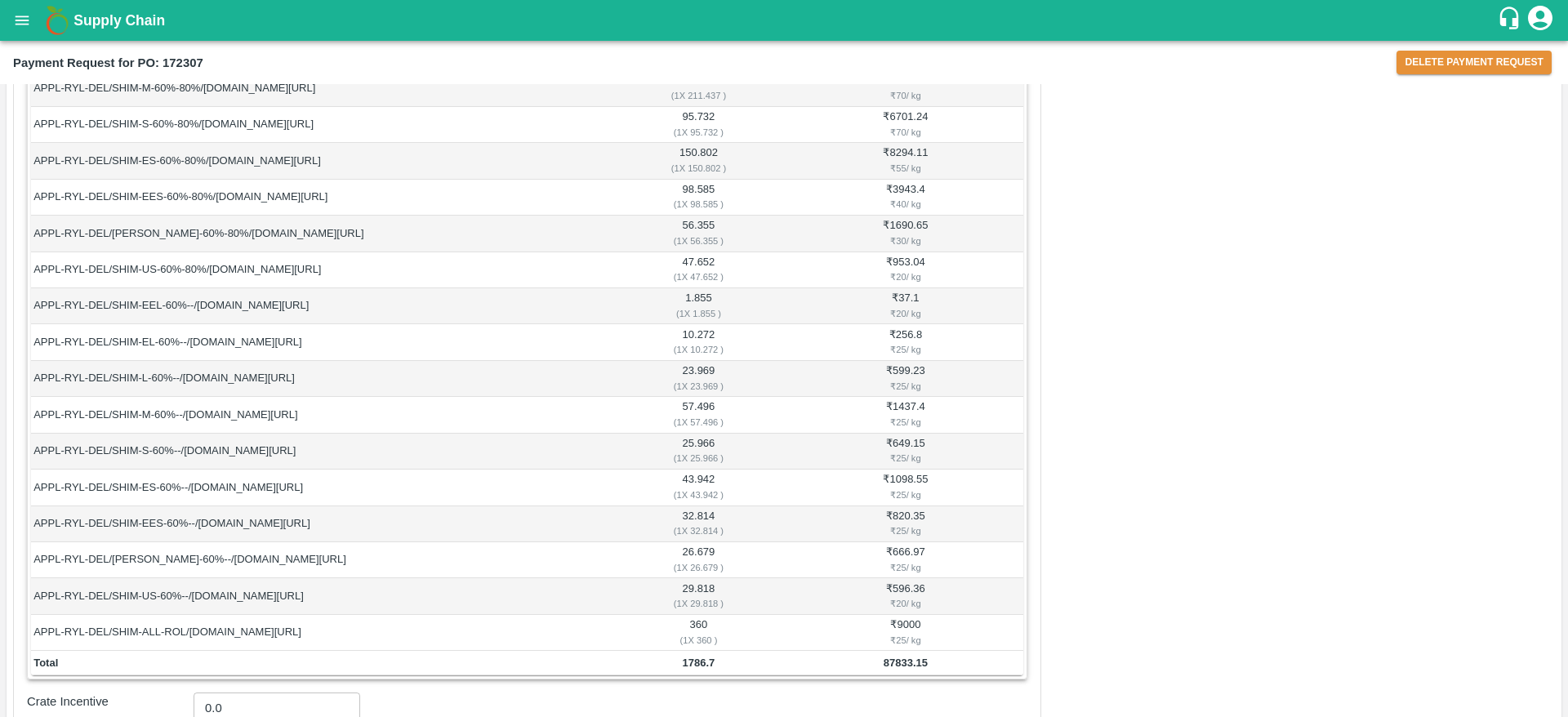
scroll to position [1351, 0]
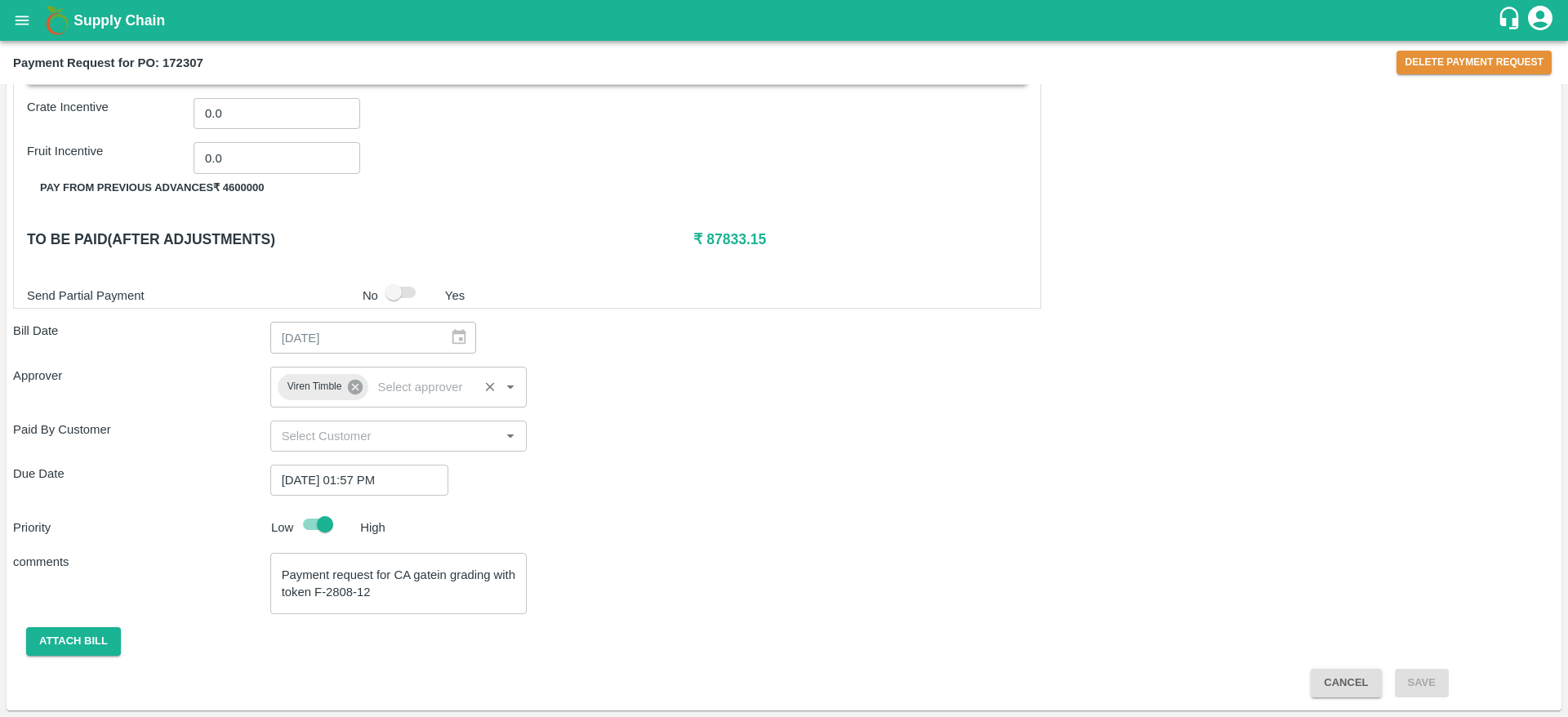
click at [359, 387] on icon at bounding box center [356, 388] width 15 height 15
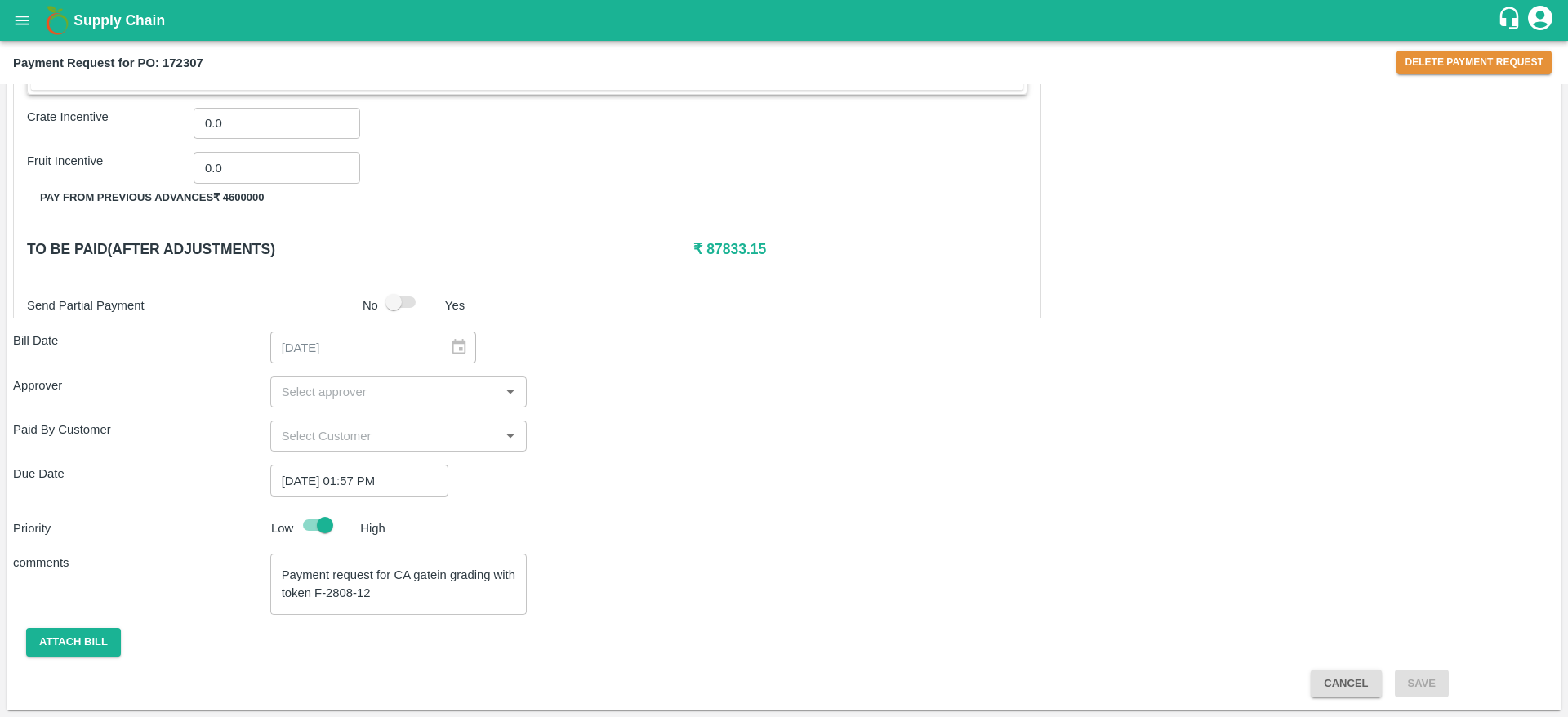
click at [359, 387] on input "input" at bounding box center [385, 391] width 220 height 22
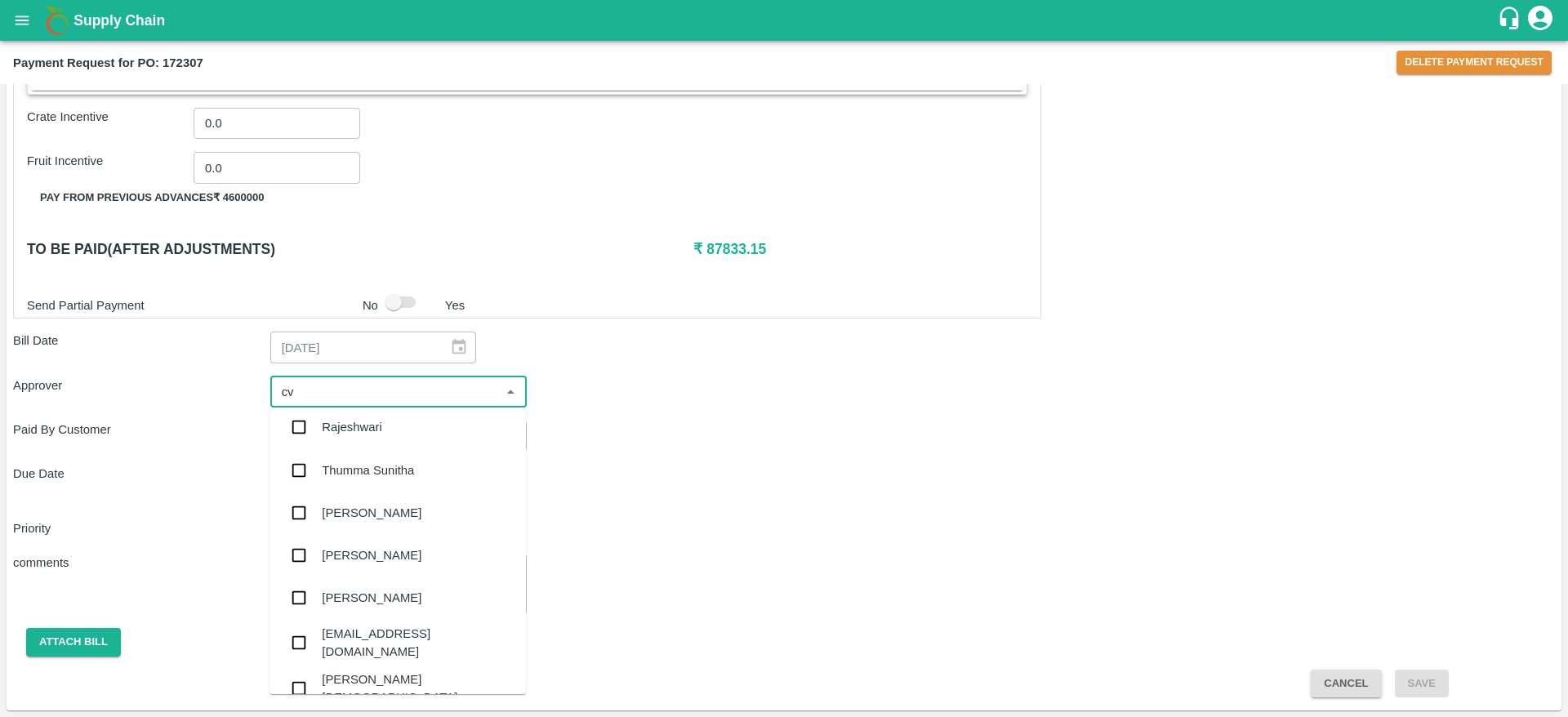
scroll to position [0, 0]
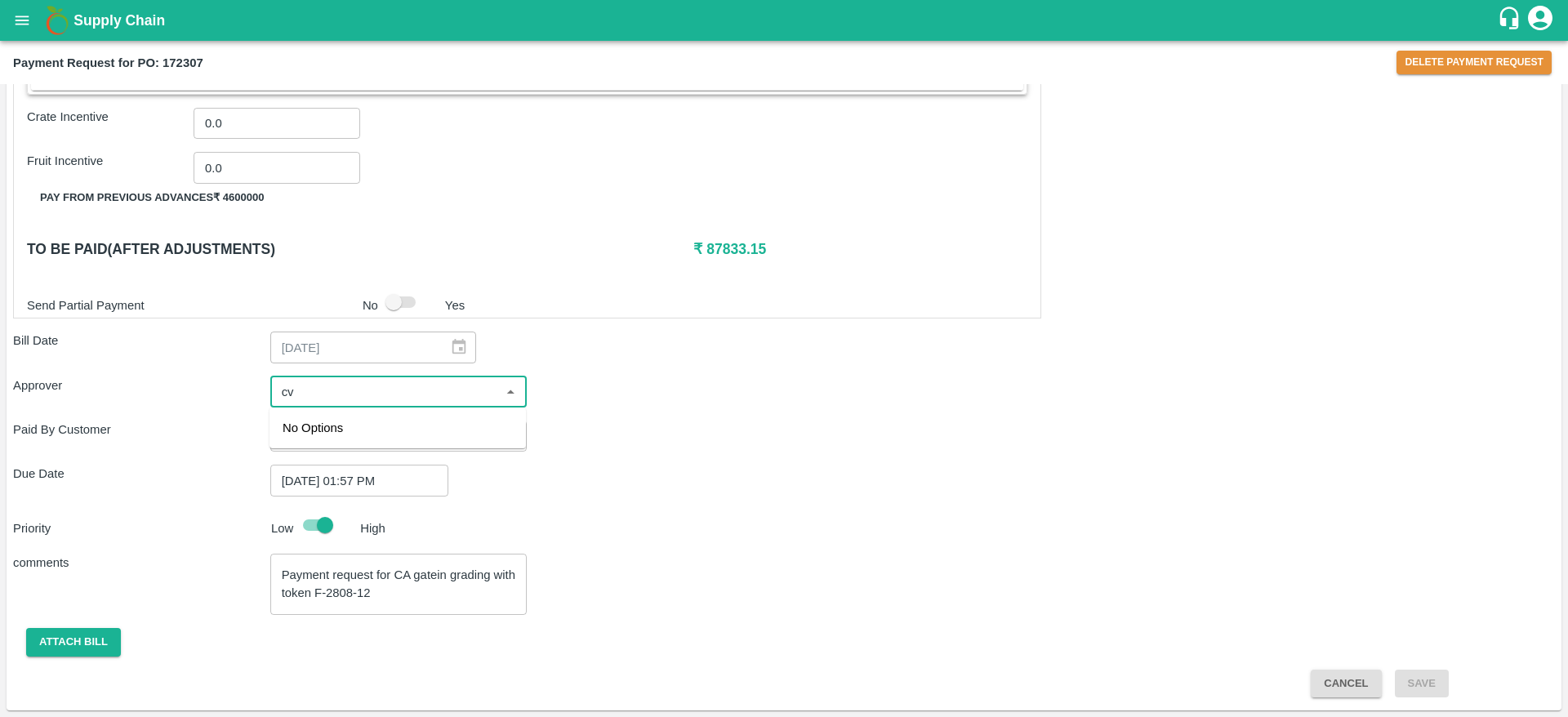
type input "c"
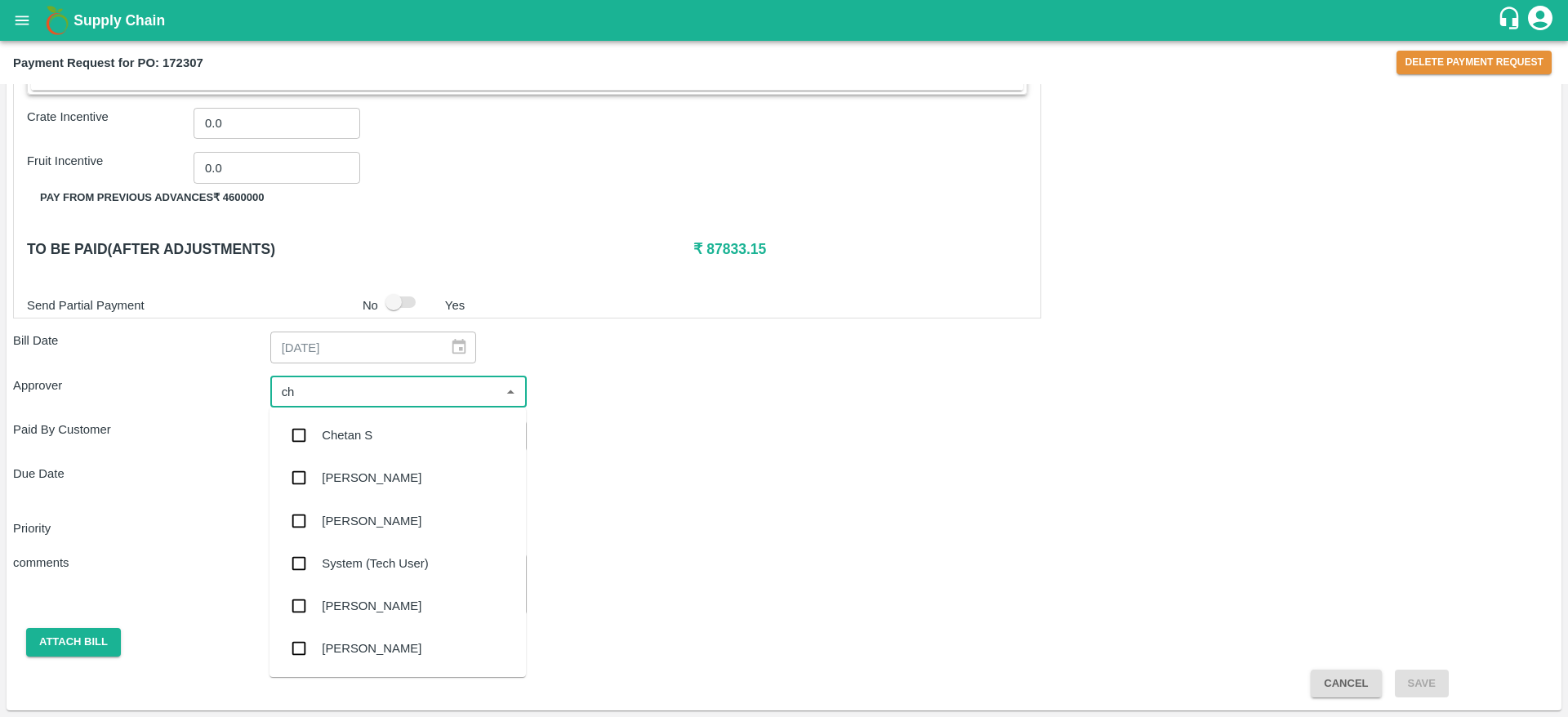
type input "c"
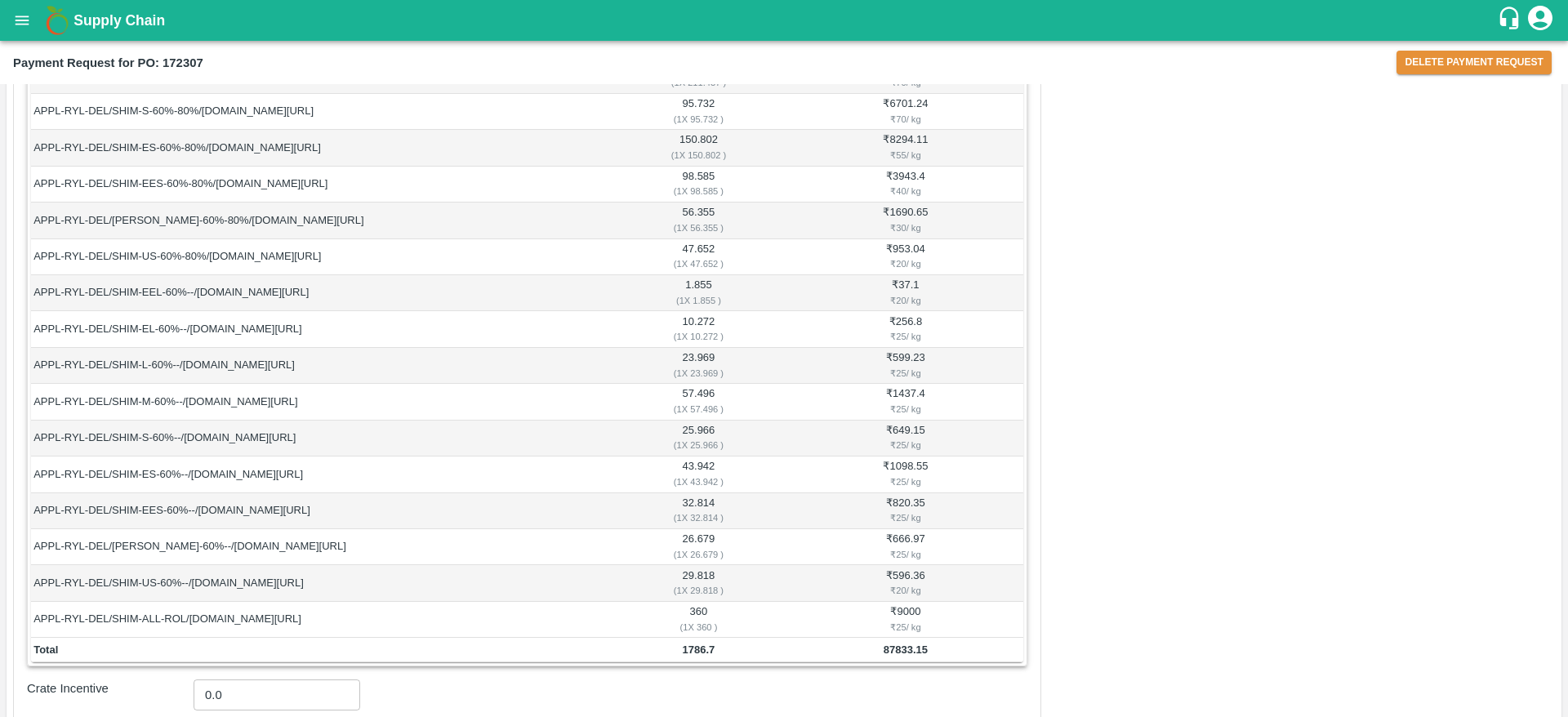
scroll to position [1341, 0]
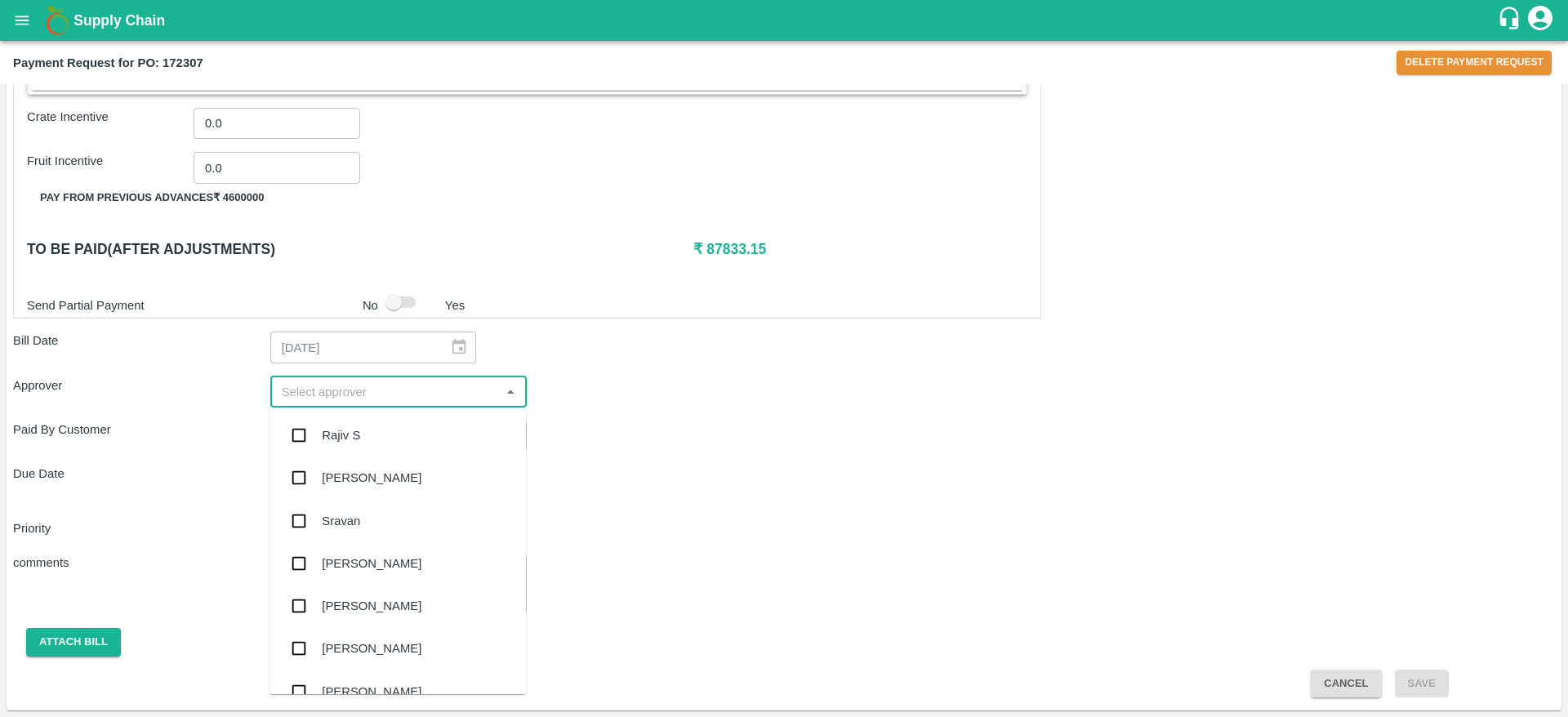
click at [342, 400] on input "input" at bounding box center [385, 391] width 220 height 22
